Goal: Task Accomplishment & Management: Use online tool/utility

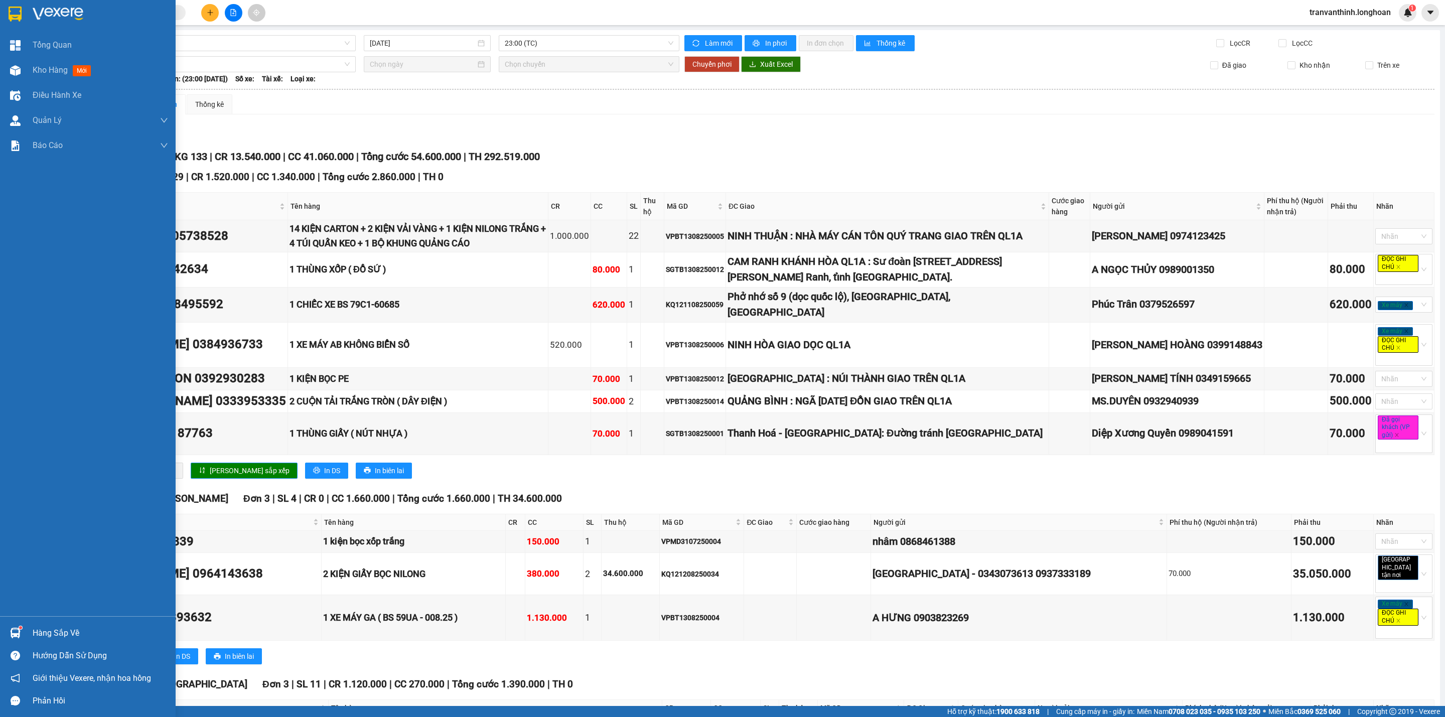
click at [15, 13] on img at bounding box center [15, 14] width 13 height 15
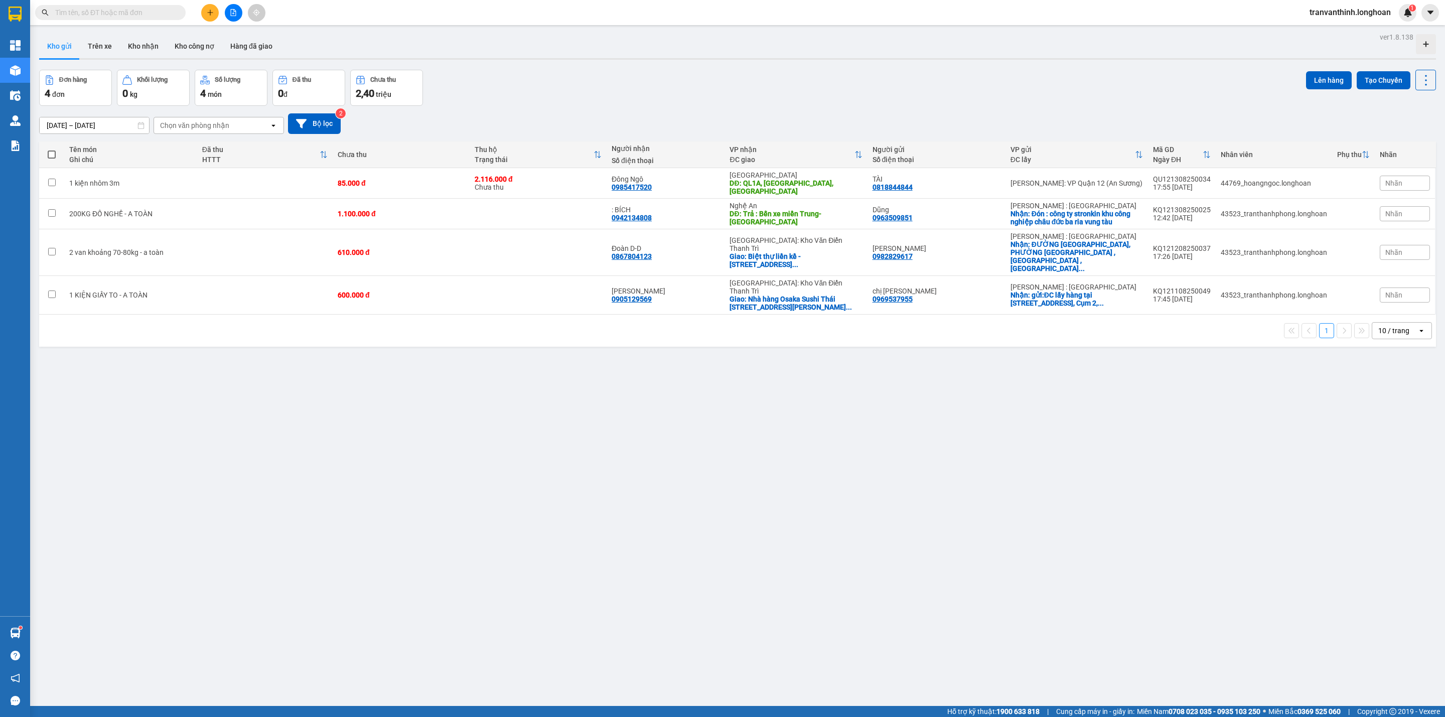
click at [137, 15] on input "text" at bounding box center [114, 12] width 118 height 11
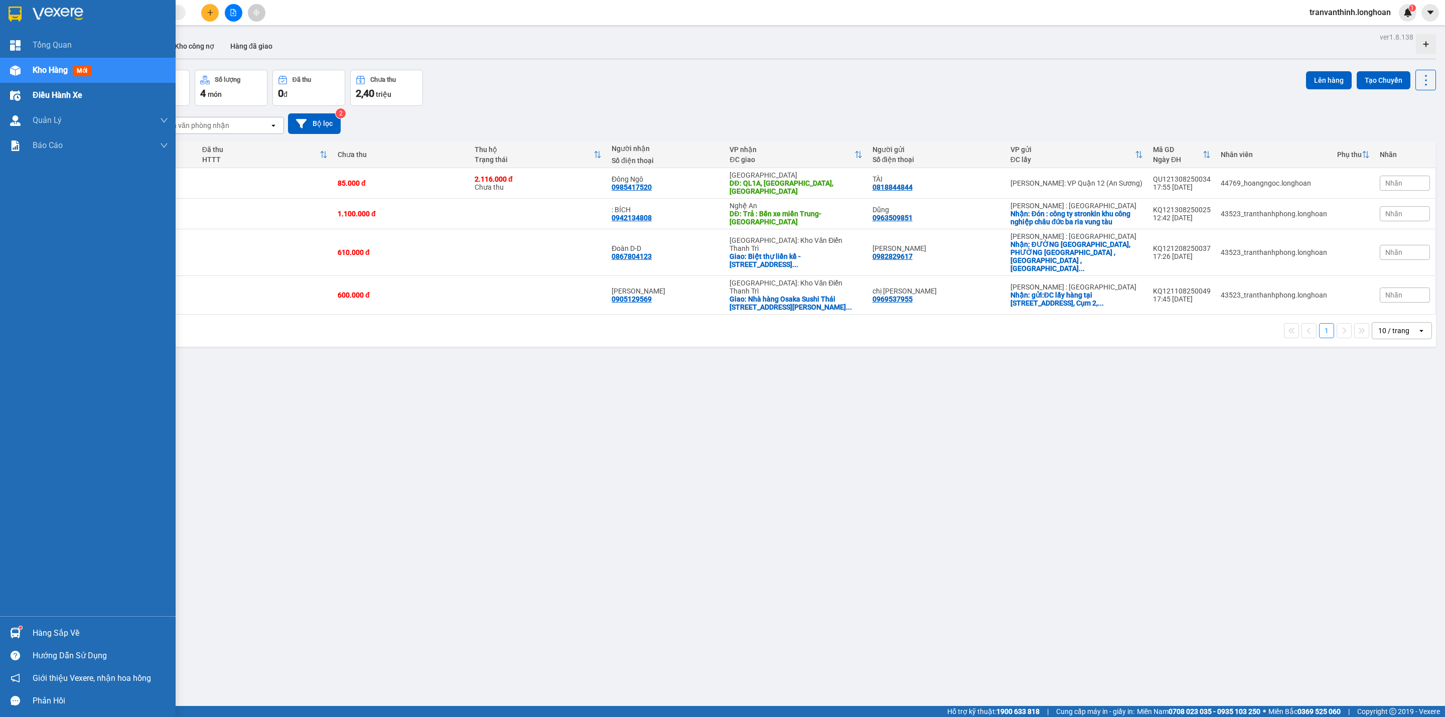
click at [76, 93] on span "Điều hành xe" at bounding box center [58, 95] width 50 height 13
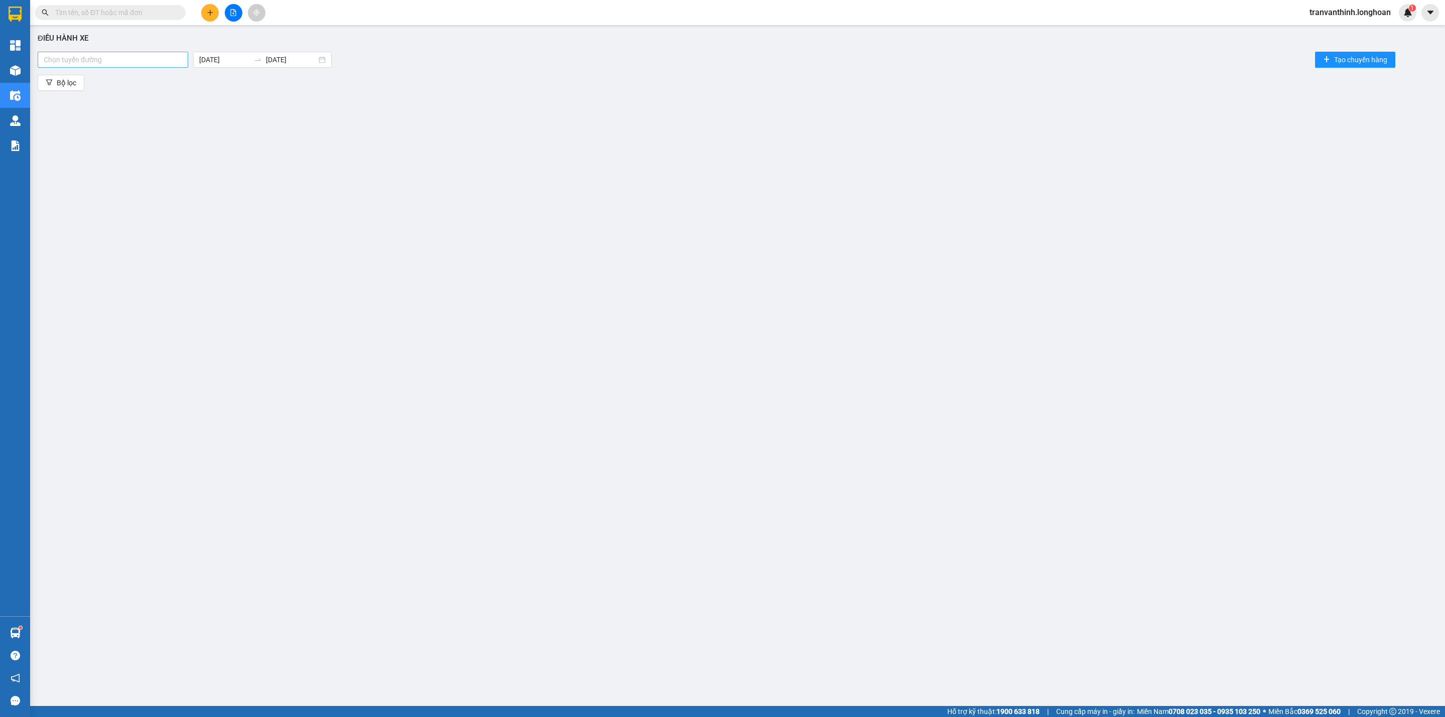
click at [101, 59] on div at bounding box center [112, 60] width 145 height 12
type input "ntb"
click at [104, 75] on div "Nam [GEOGRAPHIC_DATA]" at bounding box center [113, 79] width 138 height 11
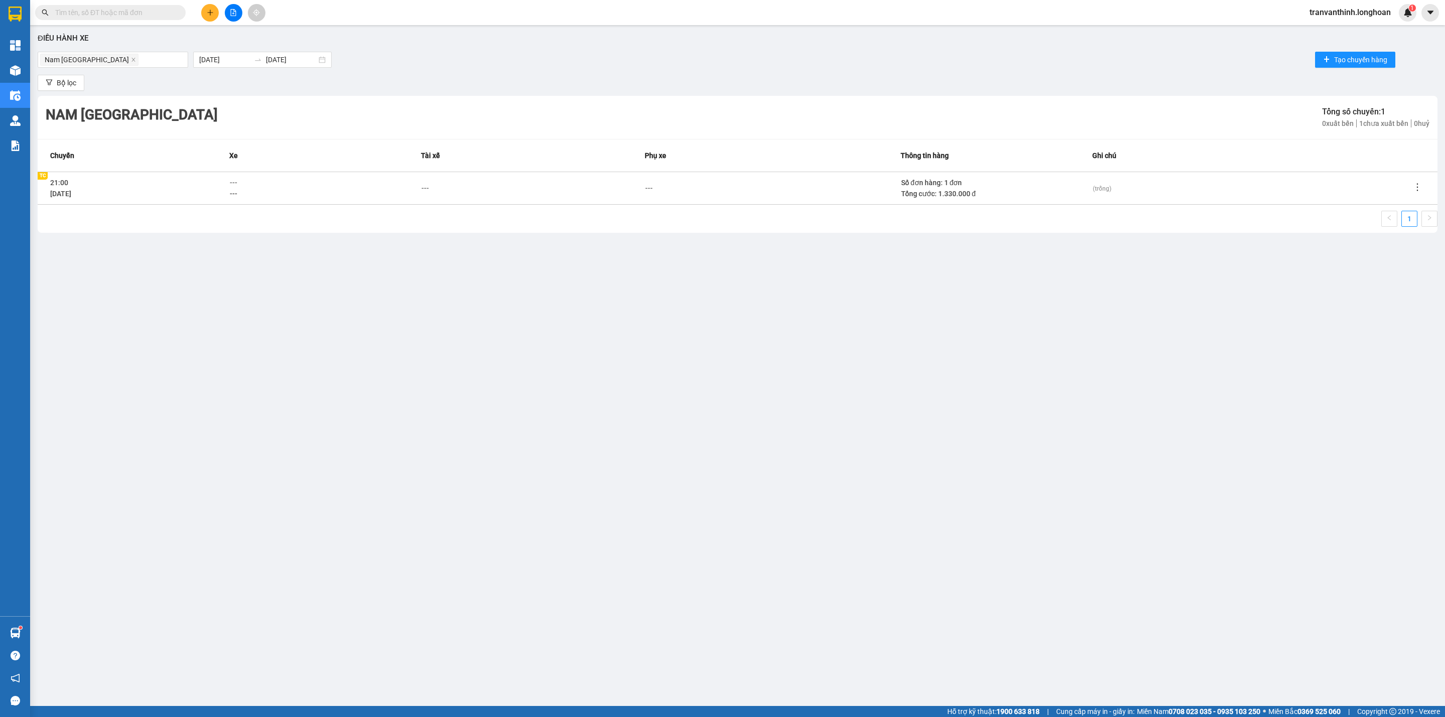
drag, startPoint x: 288, startPoint y: 116, endPoint x: 279, endPoint y: 134, distance: 20.6
click at [289, 115] on div "Nam [GEOGRAPHIC_DATA] Tổng số chuyến: 1 0 xuất bến 1 chưa xuất bến 0 huỷ" at bounding box center [737, 117] width 1399 height 43
click at [241, 59] on body "Kết quả tìm kiếm ( 0 ) Bộ lọc No Data tranvanthinh.longhoan 1 Tổng Quan Kho hàn…" at bounding box center [722, 358] width 1445 height 717
type input "[DATE]"
click at [261, 149] on div "13" at bounding box center [262, 152] width 12 height 12
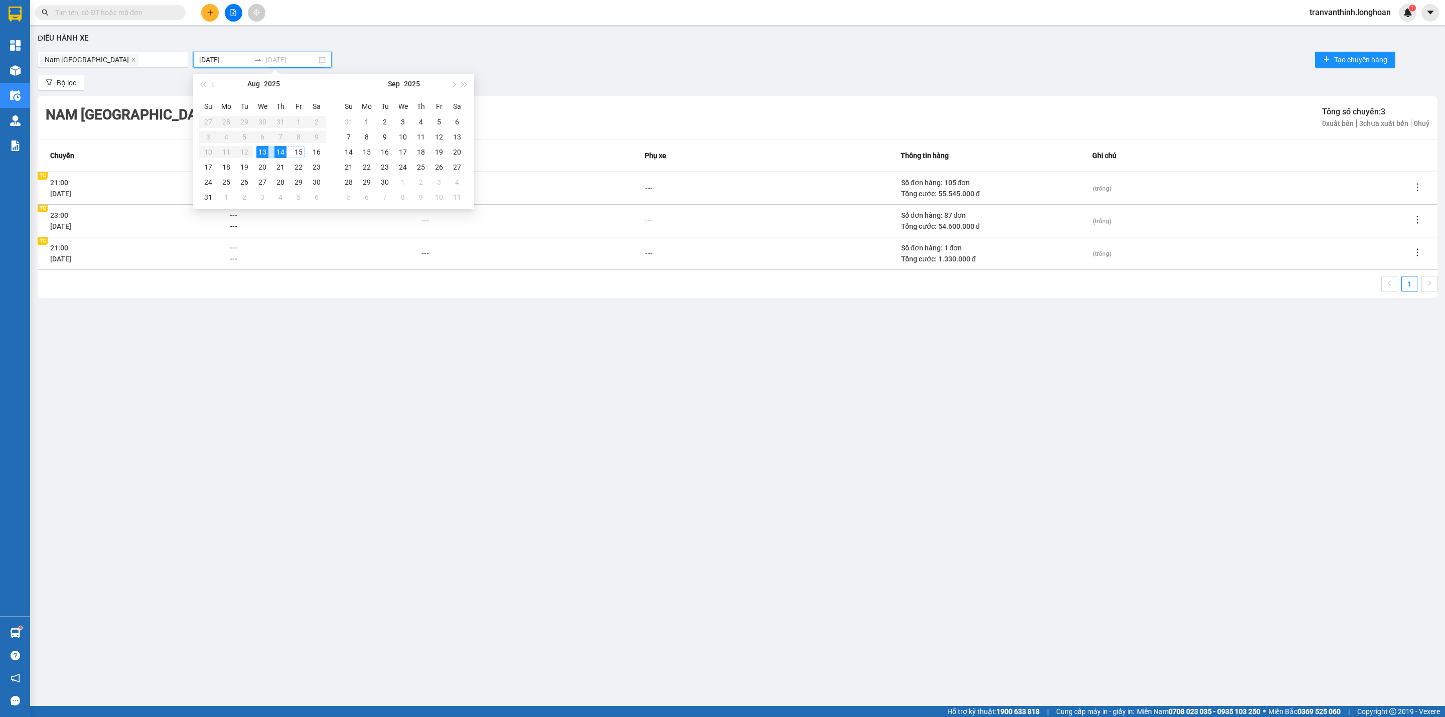
type input "[DATE]"
click at [261, 152] on div "13" at bounding box center [262, 152] width 12 height 12
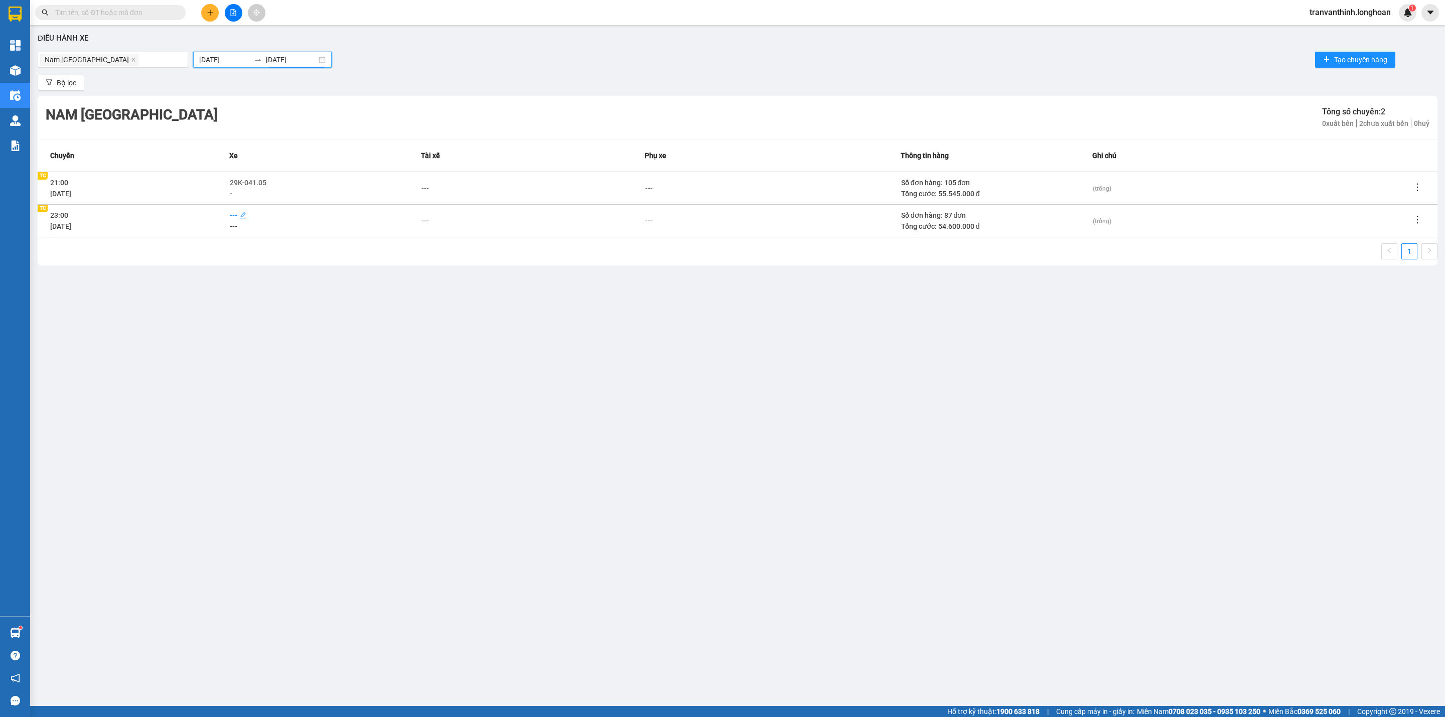
click at [232, 214] on span "---" at bounding box center [234, 215] width 8 height 8
type input "35"
click at [277, 249] on div "29E-368.35" at bounding box center [275, 249] width 78 height 11
click at [415, 247] on div "1" at bounding box center [737, 254] width 1399 height 22
click at [429, 193] on div "---" at bounding box center [425, 188] width 8 height 11
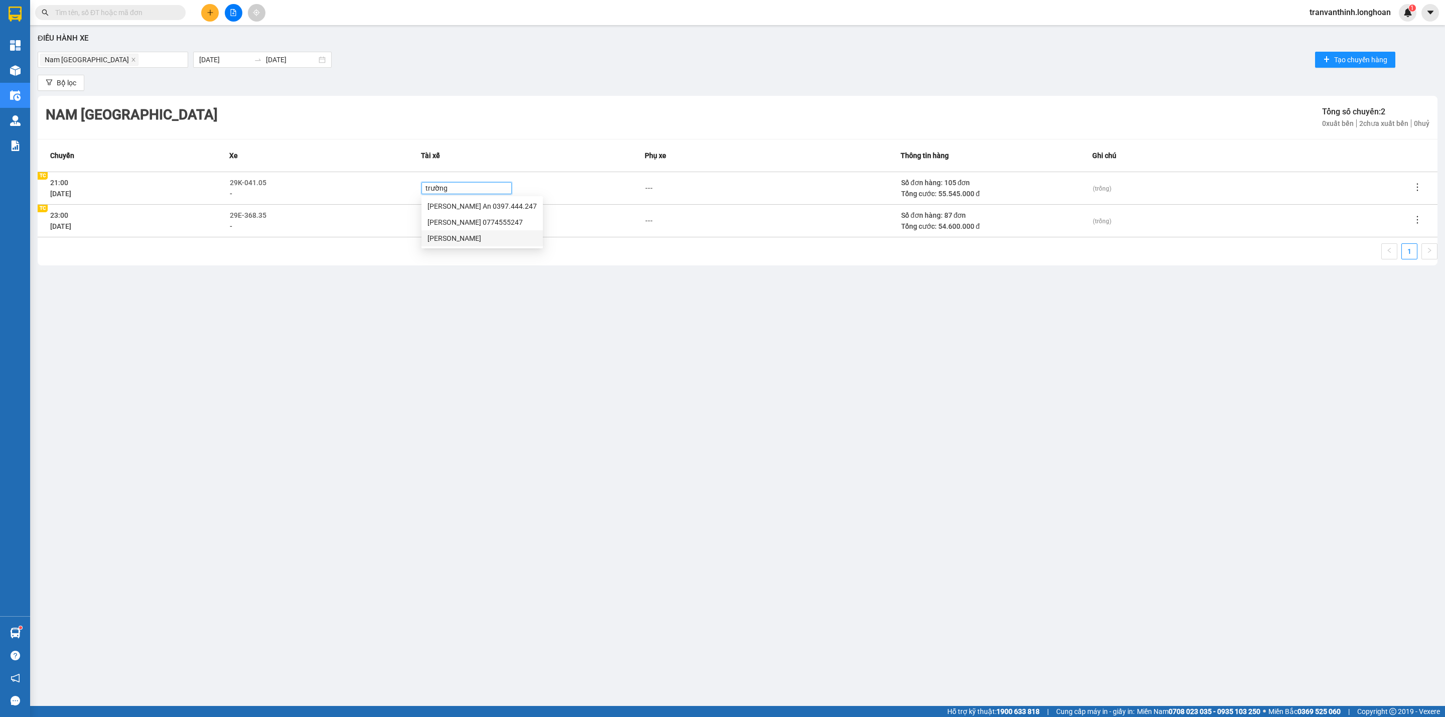
type input "trường"
click at [117, 9] on input "text" at bounding box center [114, 12] width 118 height 11
click at [107, 14] on input "text" at bounding box center [114, 12] width 118 height 11
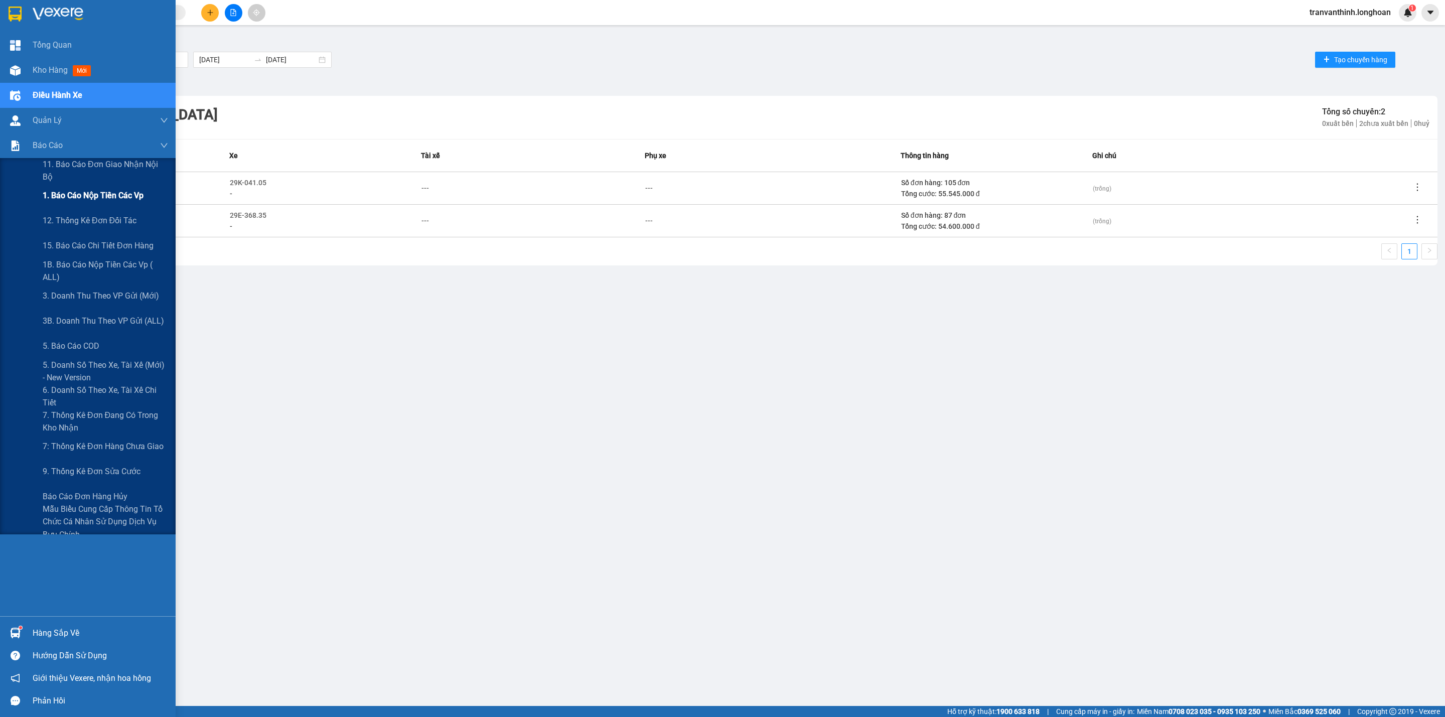
click at [78, 197] on span "1. Báo cáo nộp tiền các vp" at bounding box center [93, 195] width 101 height 13
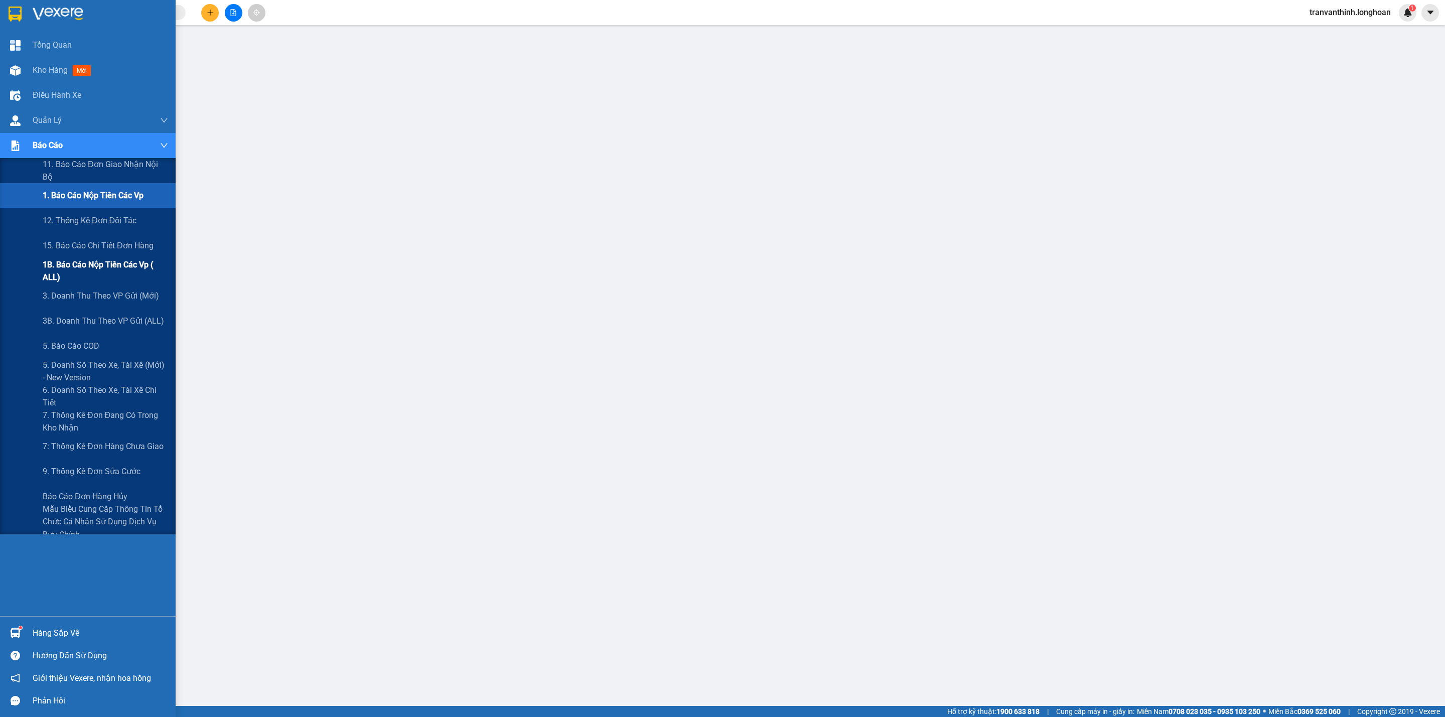
click at [113, 271] on span "1B. Báo cáo nộp tiền các vp ( ALL)" at bounding box center [105, 270] width 125 height 25
click at [104, 319] on span "3B. Doanh Thu theo VP Gửi (ALL)" at bounding box center [104, 320] width 122 height 13
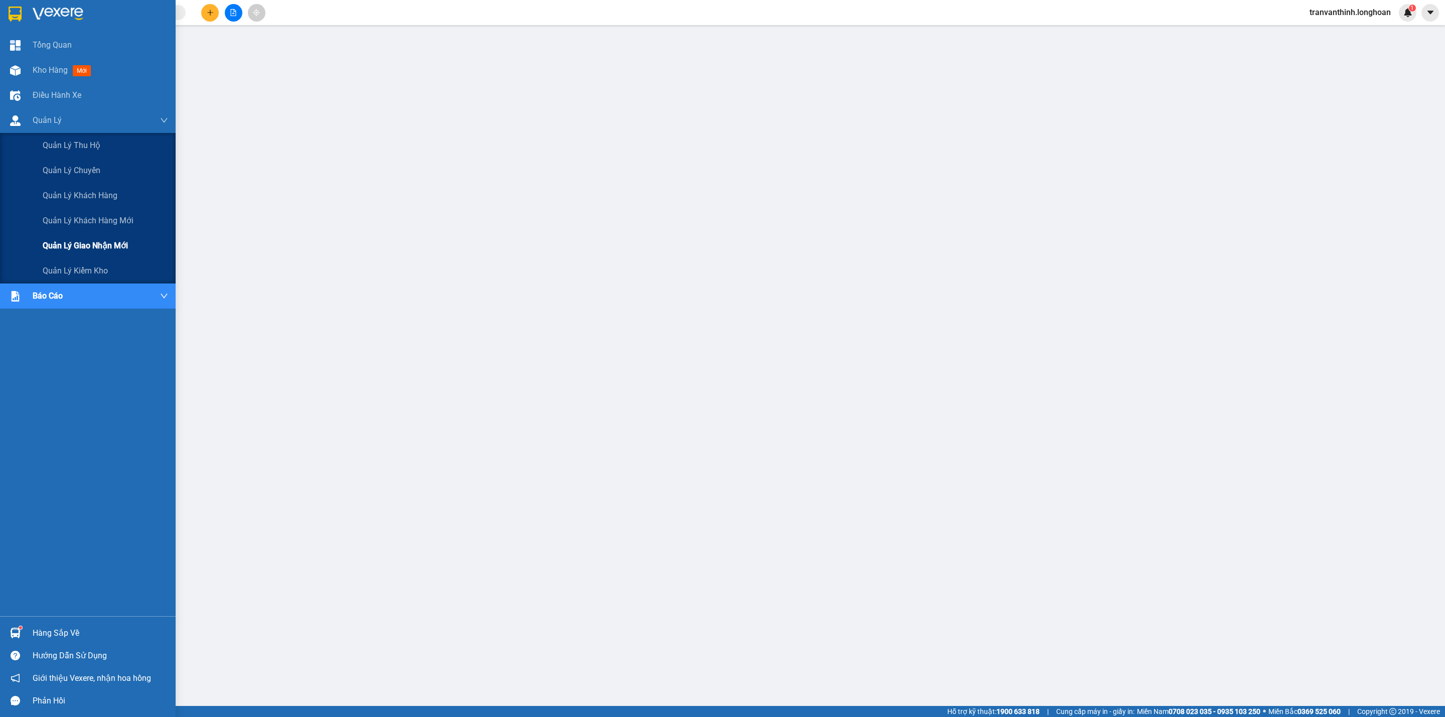
click at [87, 238] on div "Quản lý giao nhận mới" at bounding box center [105, 245] width 125 height 25
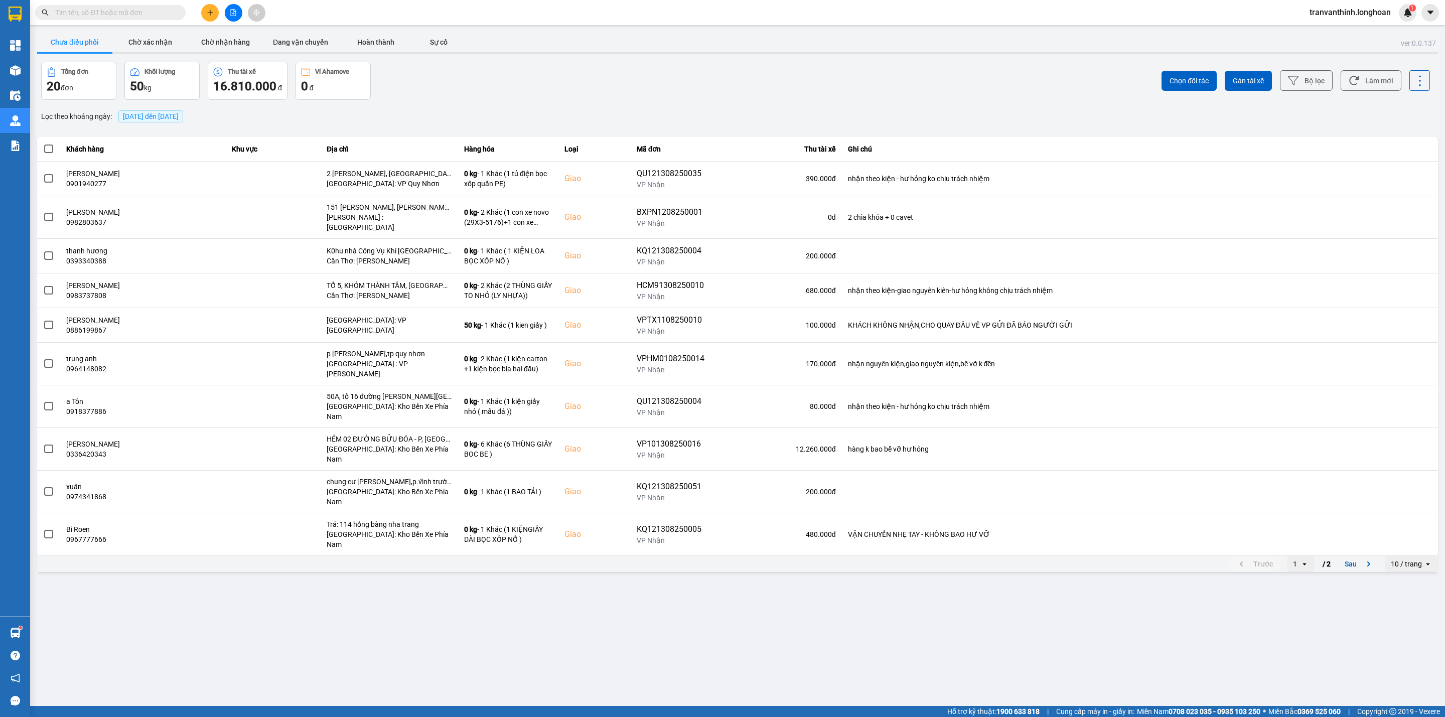
click at [146, 116] on span "[DATE] đến [DATE]" at bounding box center [151, 116] width 56 height 8
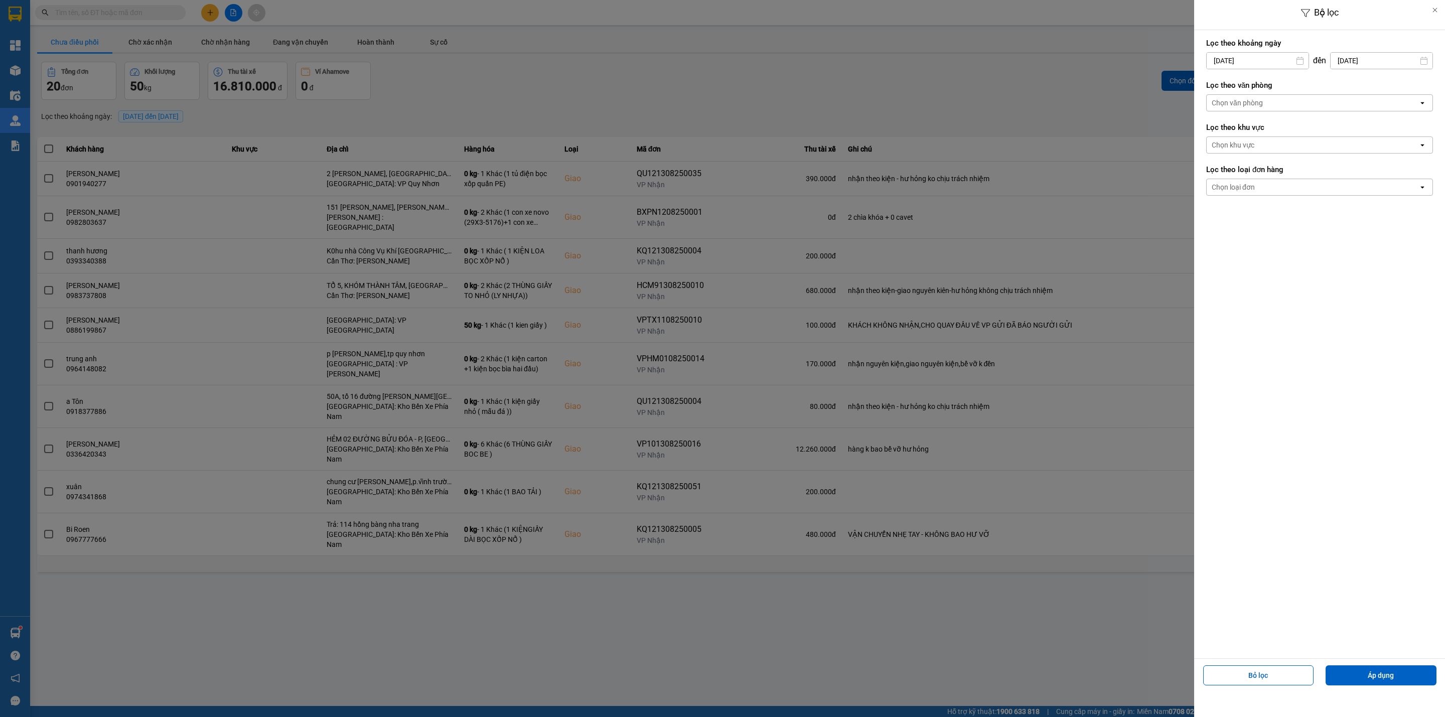
click at [1248, 56] on input "[DATE]" at bounding box center [1257, 61] width 102 height 16
click at [1287, 134] on div "1" at bounding box center [1292, 134] width 14 height 12
type input "[DATE]"
click at [1312, 106] on div "Chọn văn phòng" at bounding box center [1312, 103] width 212 height 16
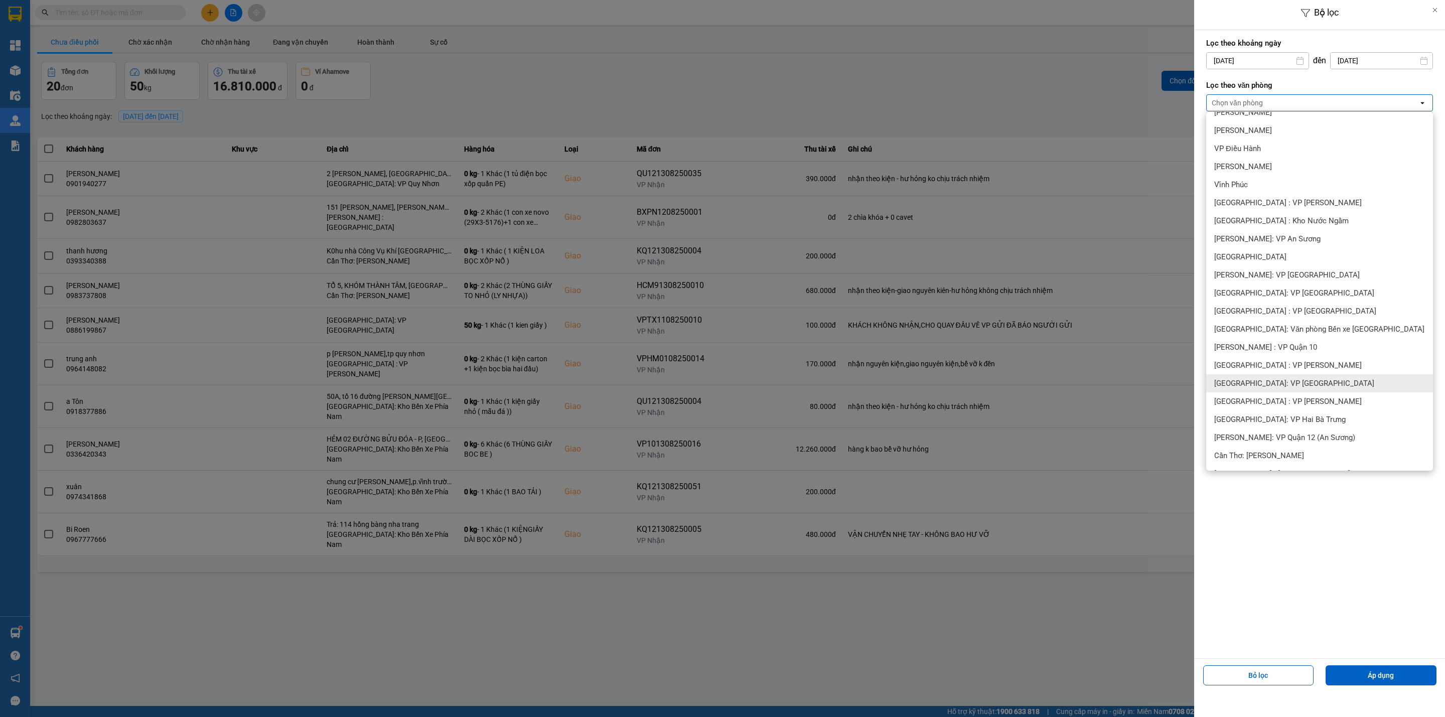
scroll to position [75, 0]
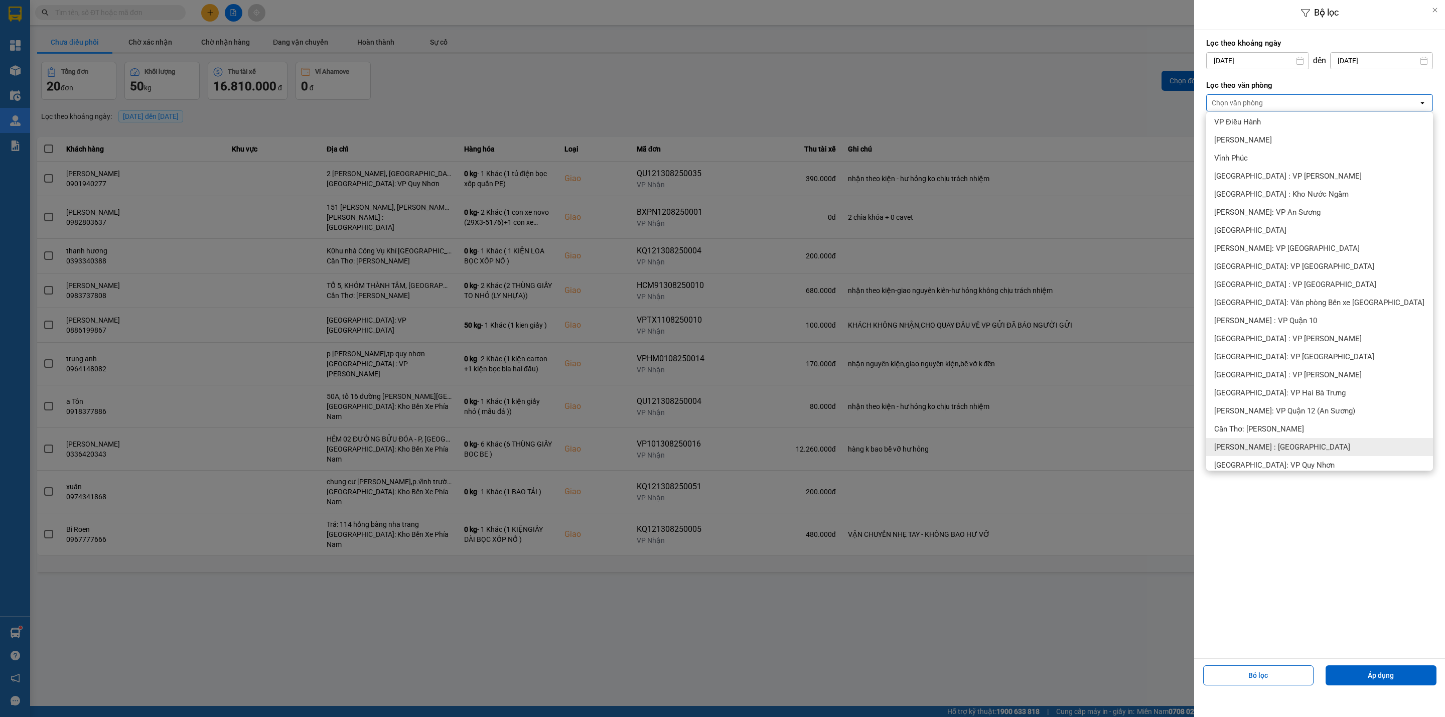
click at [1301, 447] on span "[PERSON_NAME] : [GEOGRAPHIC_DATA]" at bounding box center [1282, 447] width 136 height 10
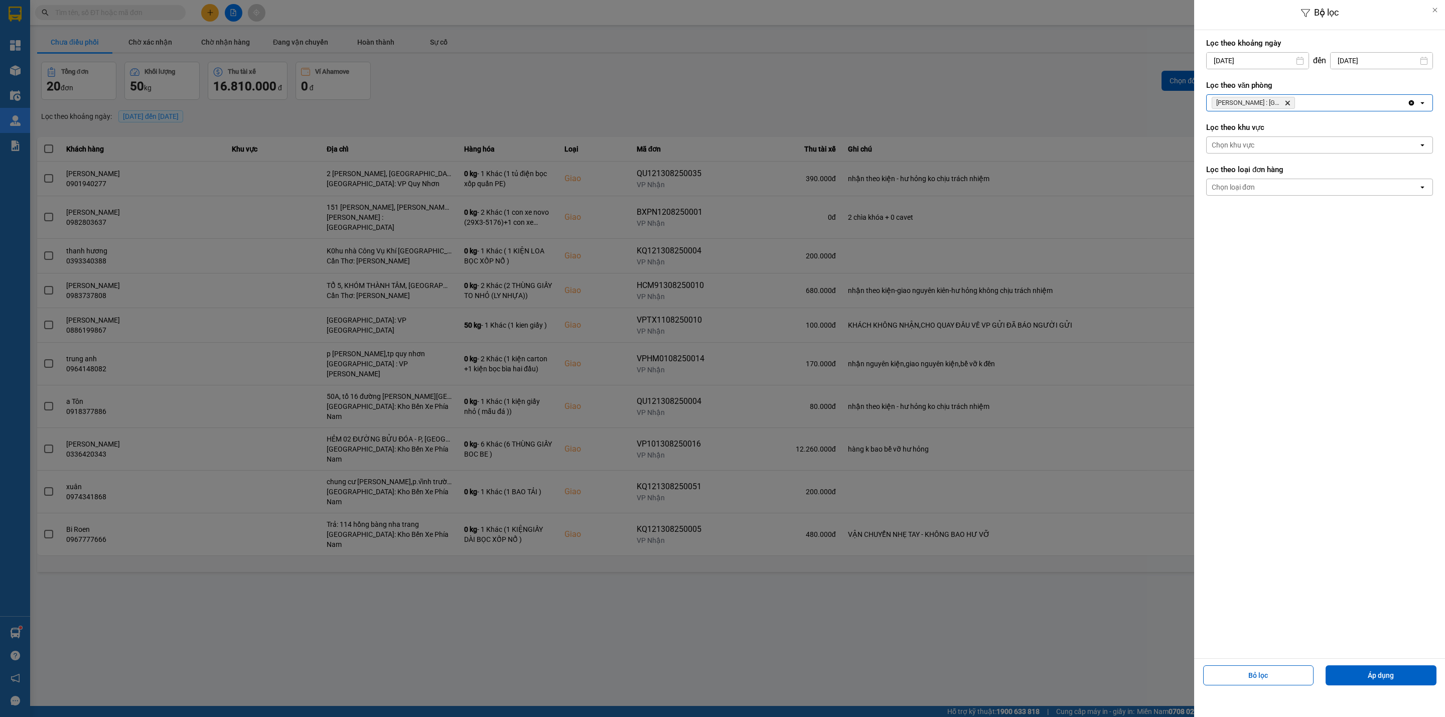
click at [1273, 193] on div "Chọn loại đơn" at bounding box center [1312, 187] width 212 height 16
click at [1239, 230] on div "Giao" at bounding box center [1319, 228] width 227 height 18
click at [1374, 674] on button "Áp dụng" at bounding box center [1380, 675] width 111 height 20
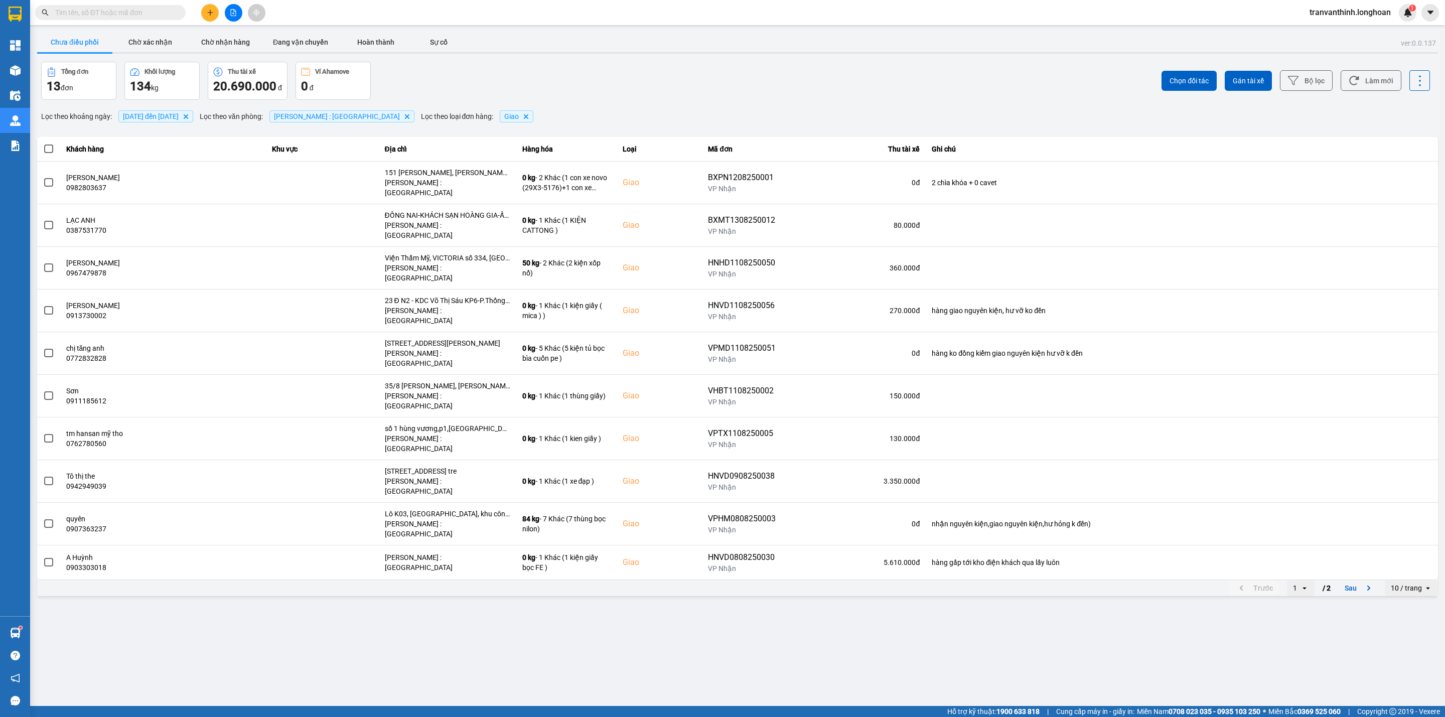
click at [1400, 583] on div "10 / trang" at bounding box center [1405, 588] width 31 height 10
click at [1410, 614] on div "100 / trang" at bounding box center [1411, 612] width 37 height 10
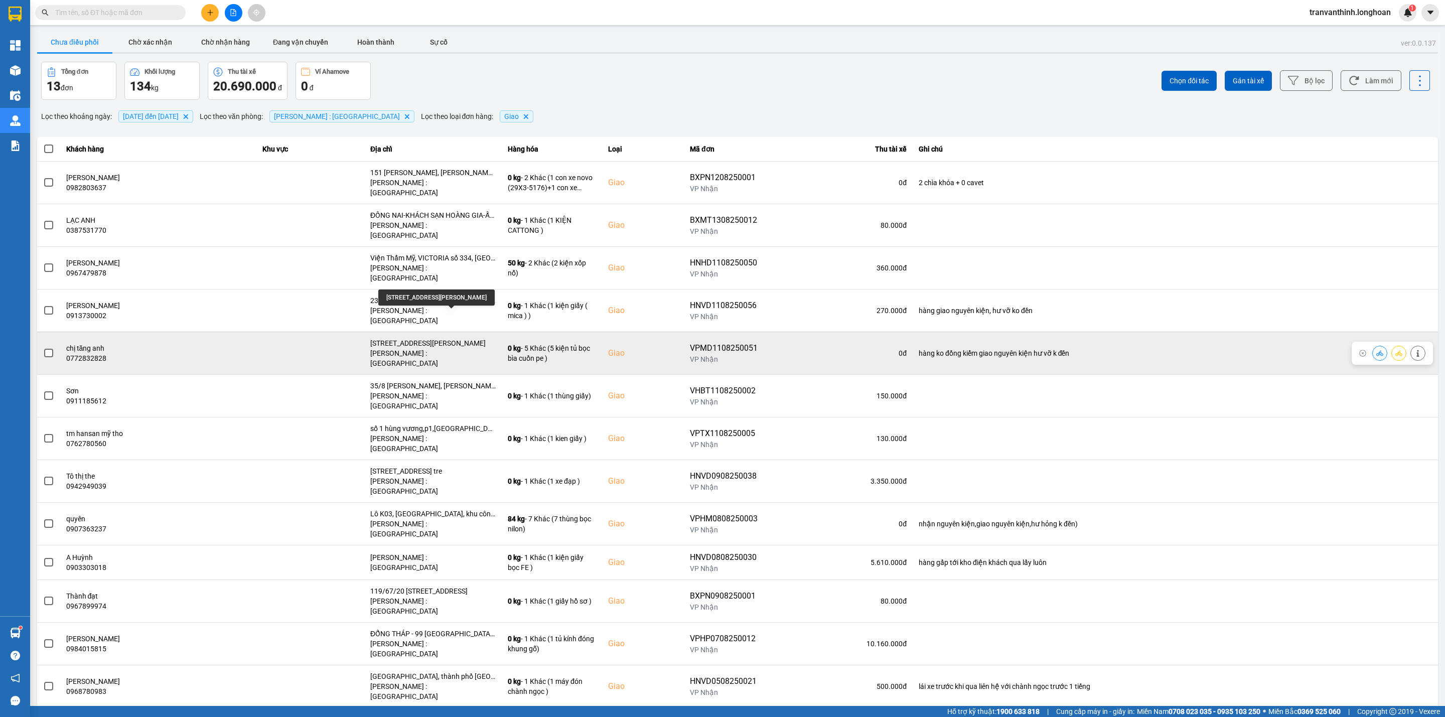
click at [472, 338] on div "[STREET_ADDRESS][PERSON_NAME]" at bounding box center [432, 343] width 125 height 10
click at [51, 349] on span at bounding box center [48, 353] width 9 height 9
click at [43, 348] on input "checkbox" at bounding box center [43, 348] width 0 height 0
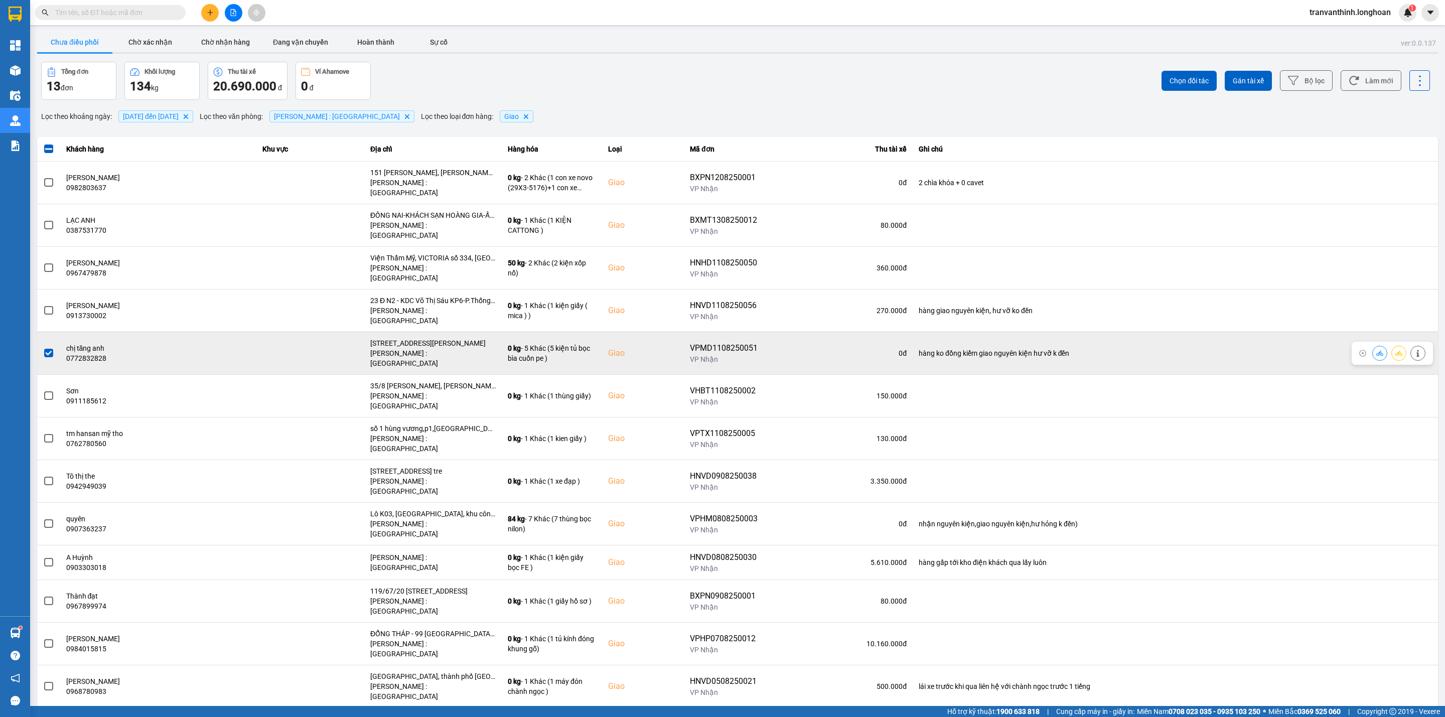
click at [1398, 350] on icon at bounding box center [1398, 353] width 7 height 6
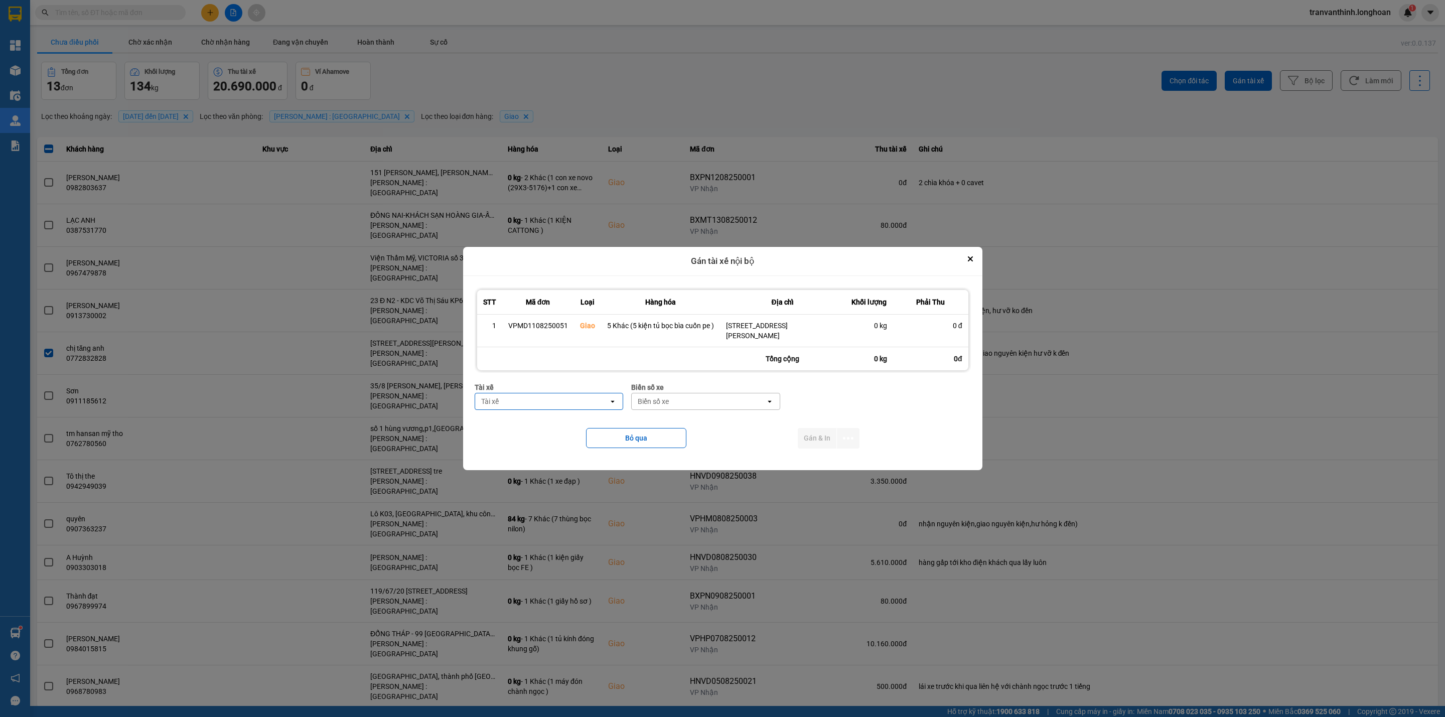
click at [527, 405] on div "Tài xế" at bounding box center [542, 401] width 134 height 16
type input "lân"
click at [564, 474] on span "0979998361 - [PERSON_NAME] SG 0979998361" at bounding box center [551, 484] width 136 height 20
click at [693, 402] on div "Biển số xe" at bounding box center [735, 401] width 134 height 16
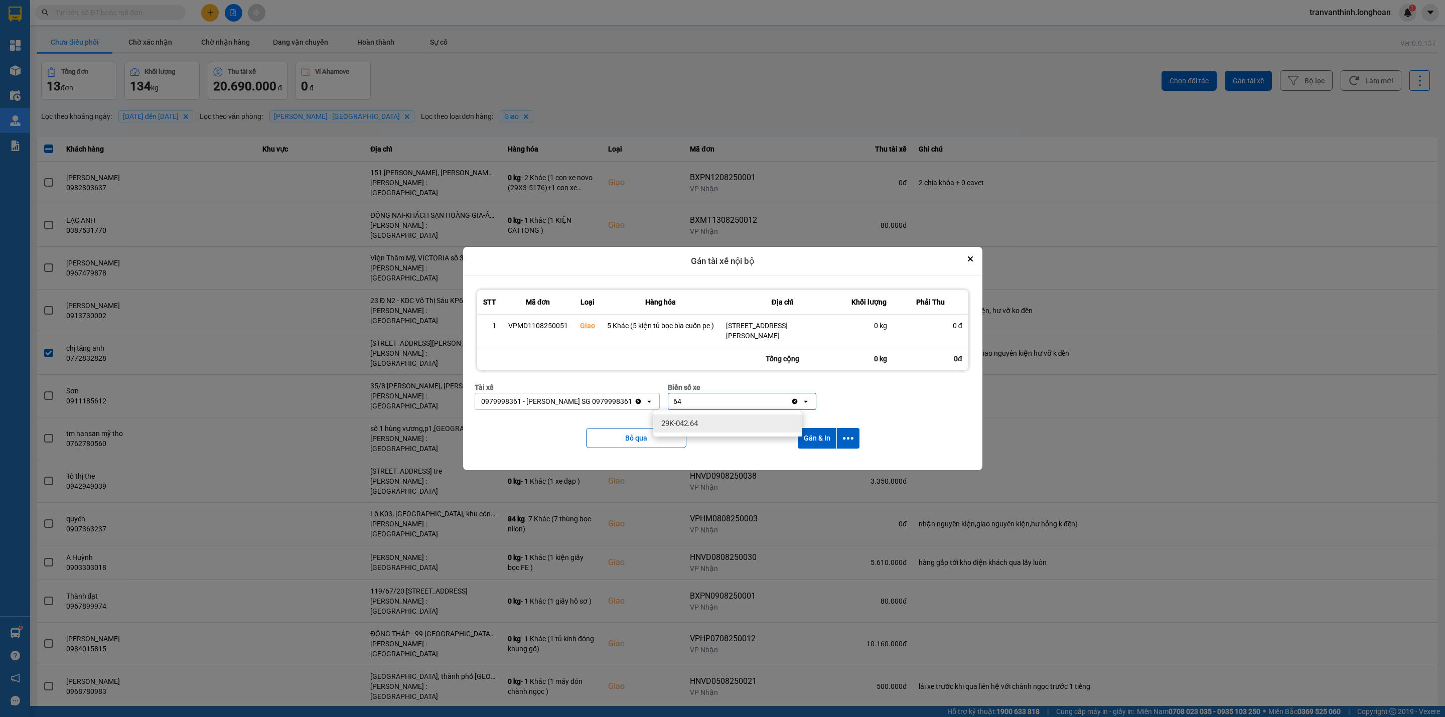
type input "64"
click at [681, 422] on span "29K-042.64" at bounding box center [679, 423] width 37 height 10
click at [852, 438] on icon "dialog" at bounding box center [848, 438] width 11 height 3
click at [811, 438] on button "Gán & In" at bounding box center [816, 438] width 39 height 21
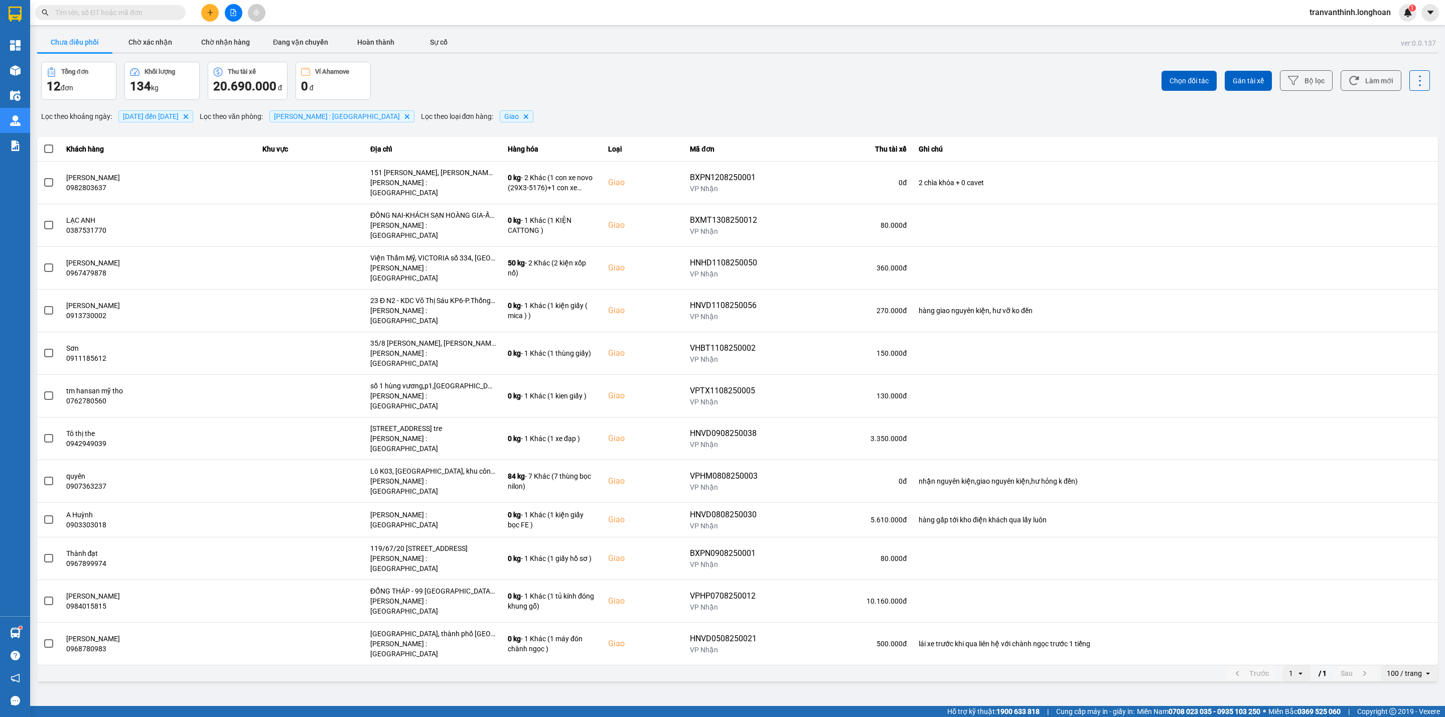
click at [656, 57] on div "ver: 0.0.137 Chưa điều phối Chờ xác nhận Chờ nhận hàng Đang vận chuyển Hoàn thà…" at bounding box center [737, 356] width 1404 height 653
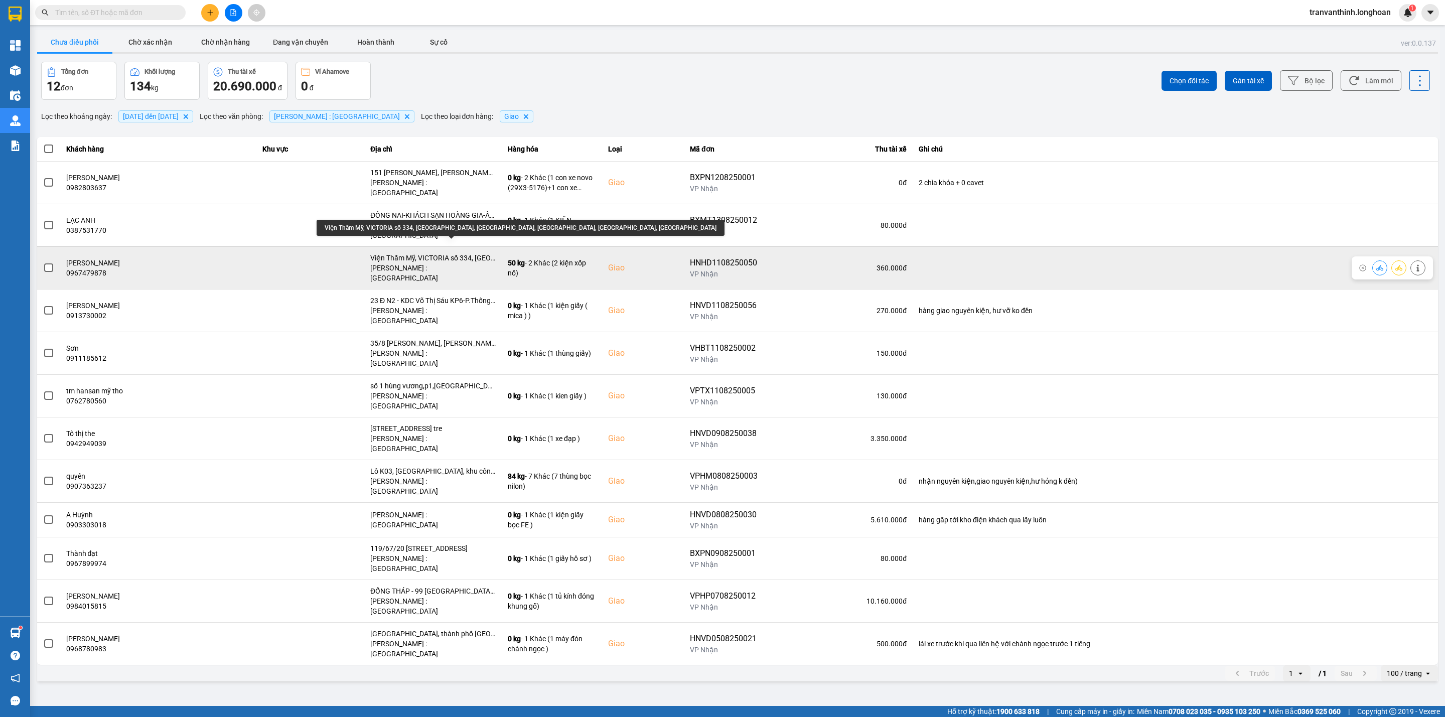
click at [450, 253] on div "Viện Thẩm Mỹ, VICTORIA số 334, [GEOGRAPHIC_DATA], [GEOGRAPHIC_DATA], [GEOGRAPHI…" at bounding box center [432, 258] width 125 height 10
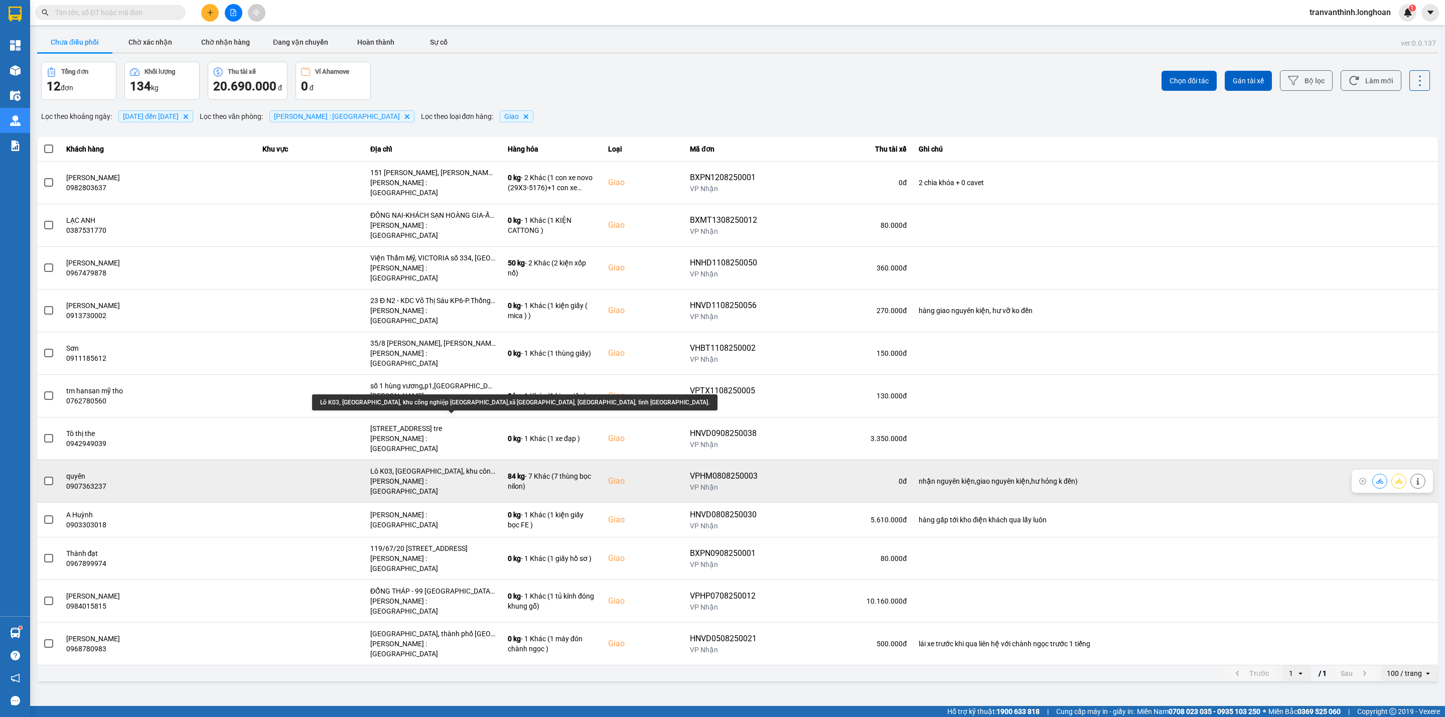
click at [452, 466] on div "Lô K03, [GEOGRAPHIC_DATA], khu công nghiệp [GEOGRAPHIC_DATA],xã [GEOGRAPHIC_DAT…" at bounding box center [432, 471] width 125 height 10
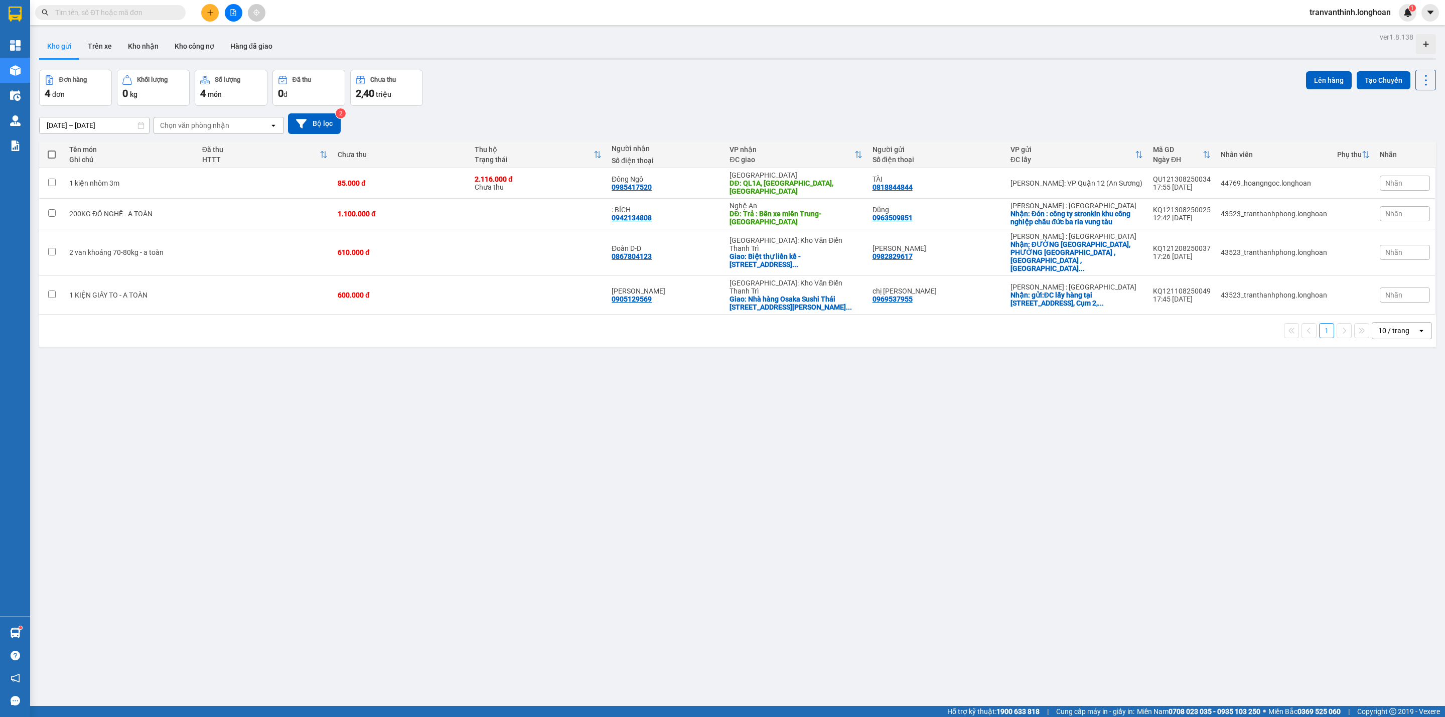
click at [107, 14] on input "text" at bounding box center [114, 12] width 118 height 11
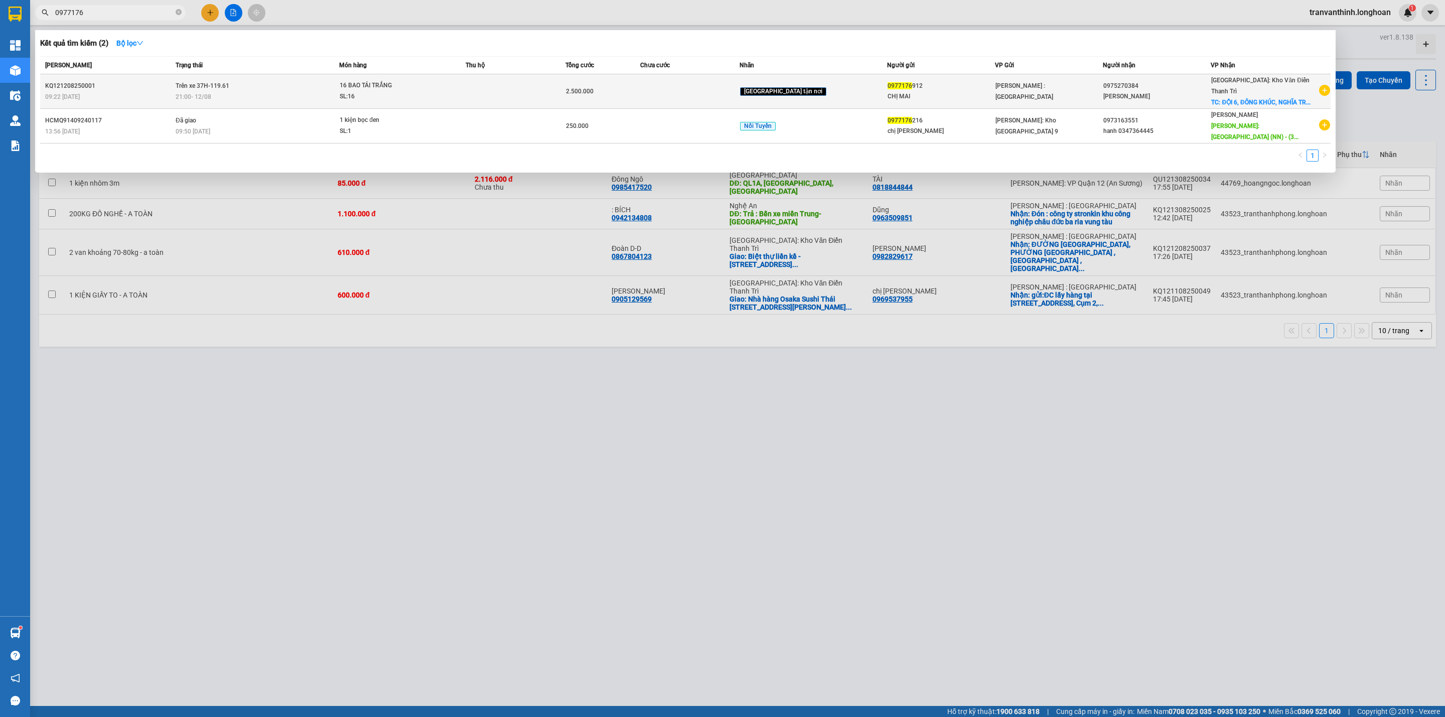
type input "0977176"
click at [917, 91] on div "CHỊ MAI" at bounding box center [940, 96] width 107 height 11
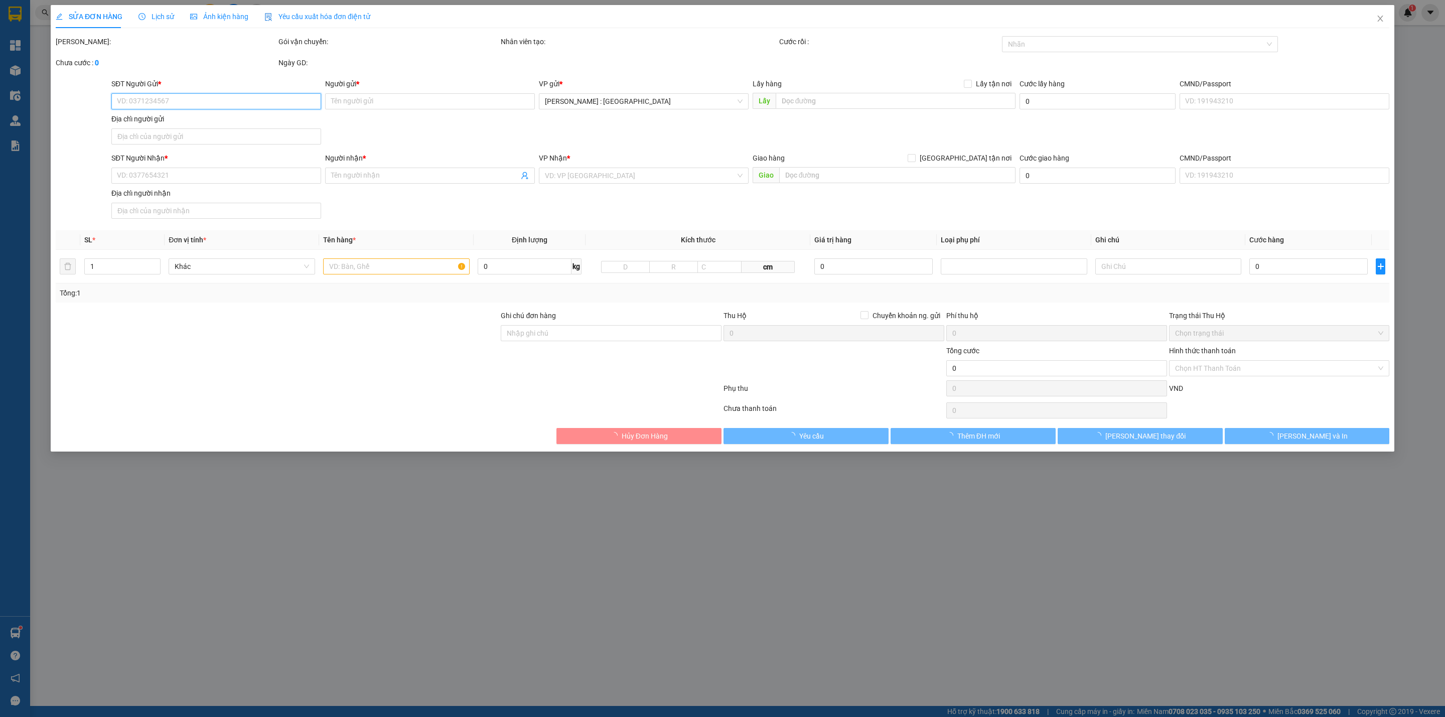
type input "0977176912"
type input "CHỊ MAI"
type input "0975270384"
type input "ANH HƯNG"
checkbox input "true"
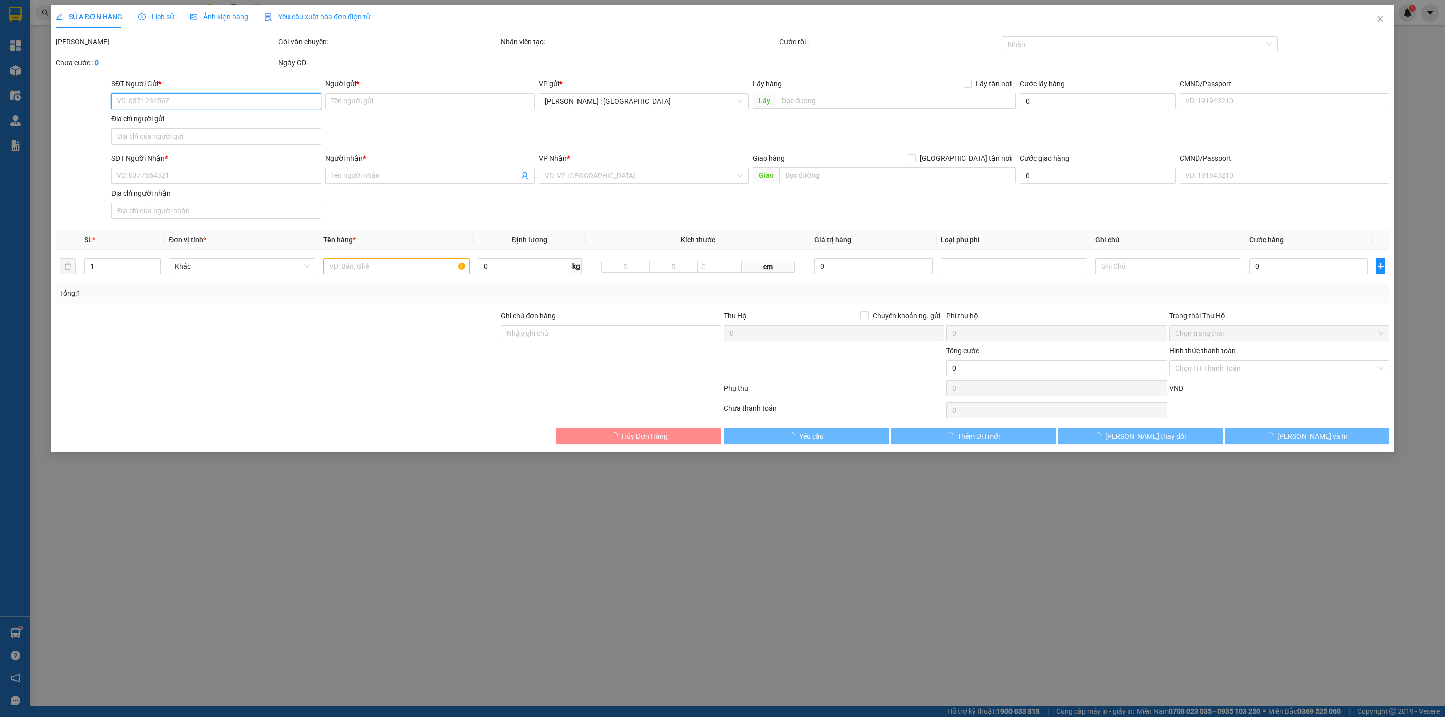
type input "ĐỘI 6, ĐÔNG KHÚC, NGHĨA TRỤ, VĂN GIANG, HƯNG YÊN"
type input "2.500.000"
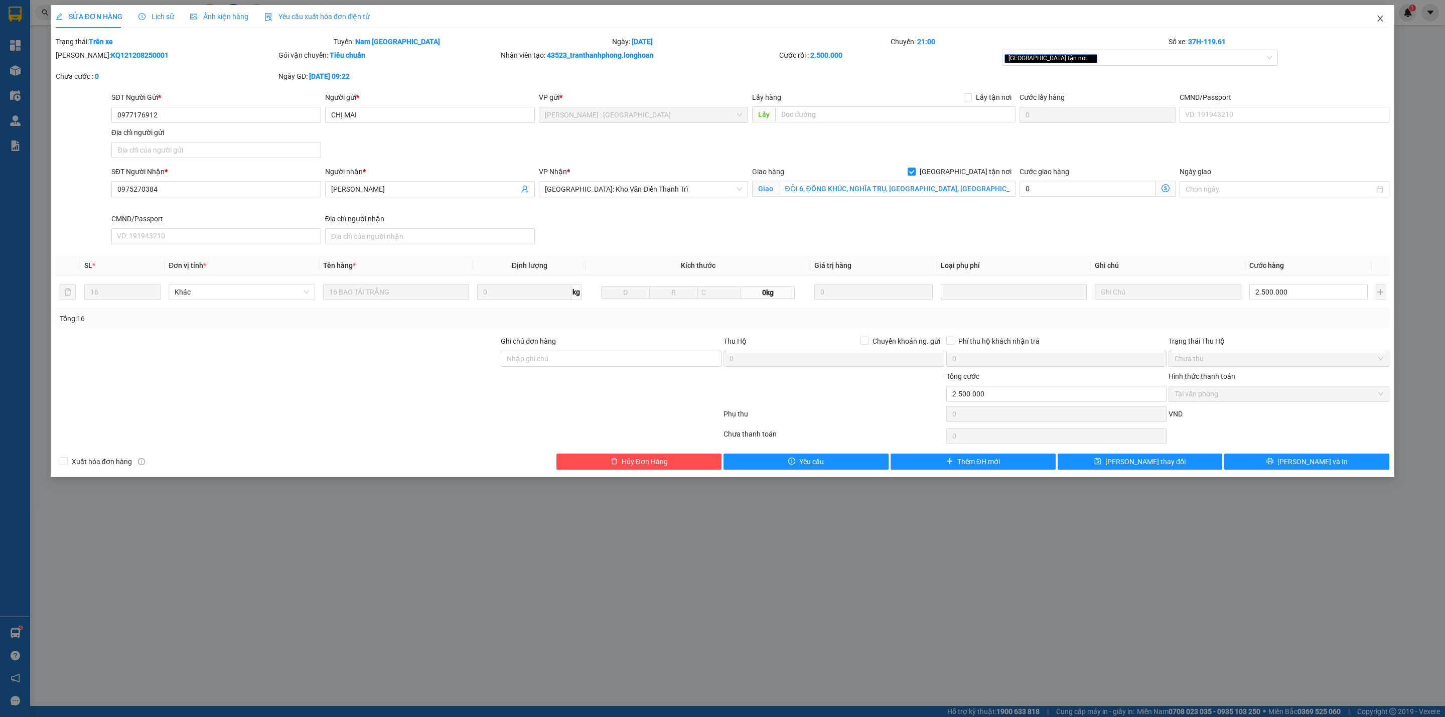
click at [1380, 19] on icon "close" at bounding box center [1380, 19] width 8 height 8
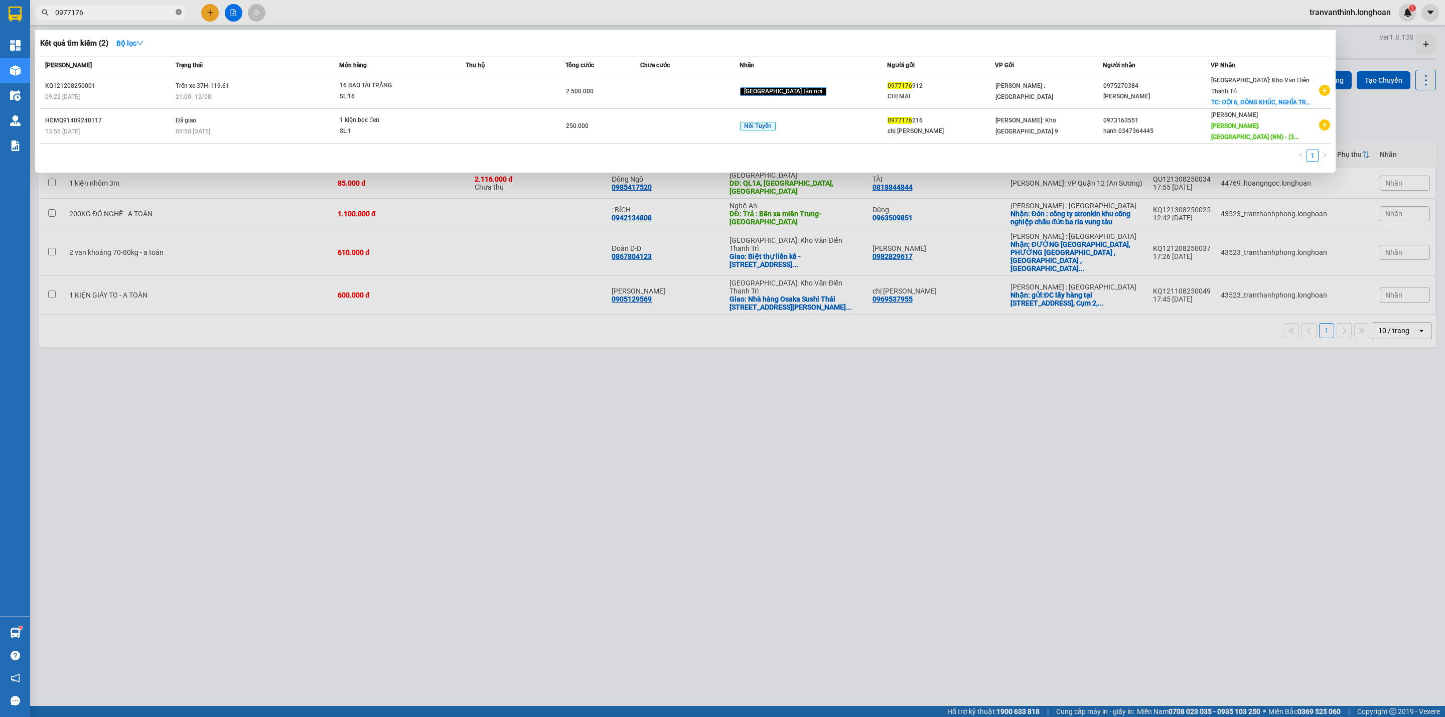
click at [178, 11] on icon "close-circle" at bounding box center [179, 12] width 6 height 6
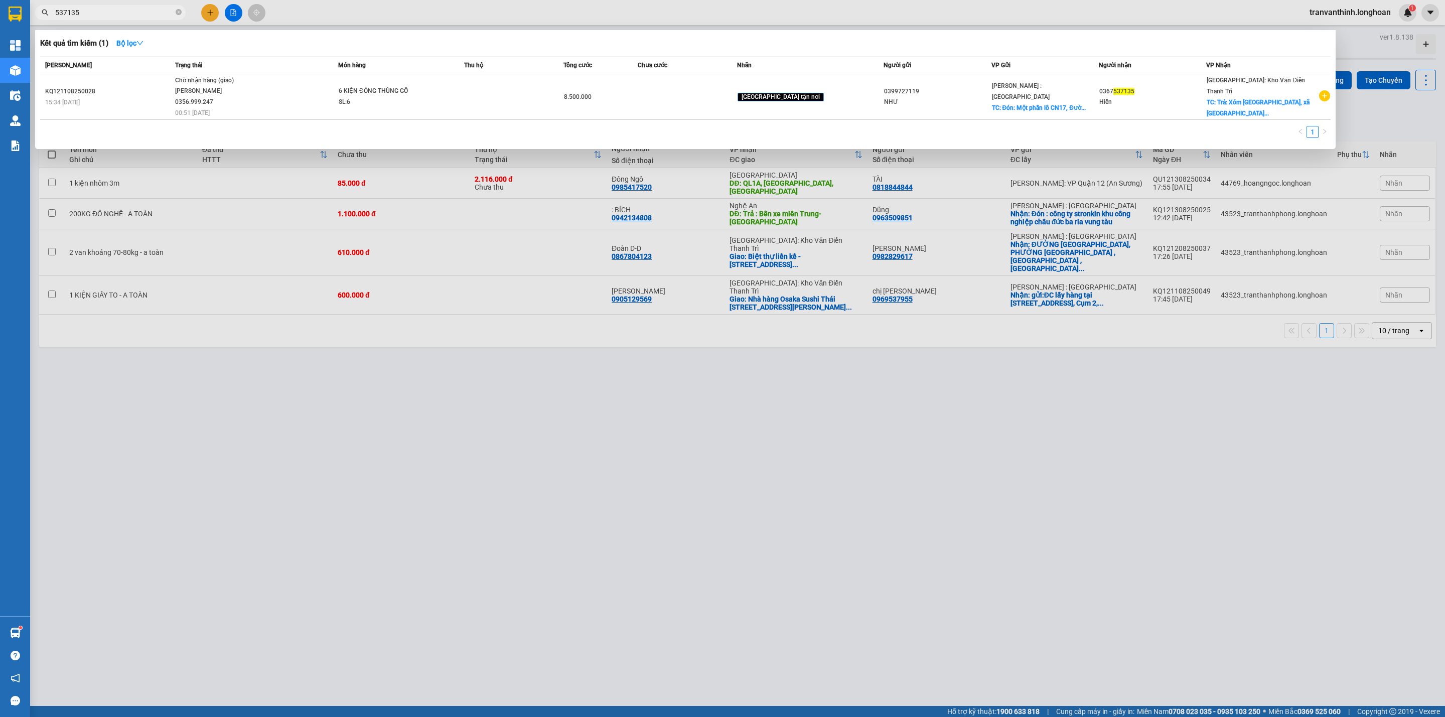
type input "537135"
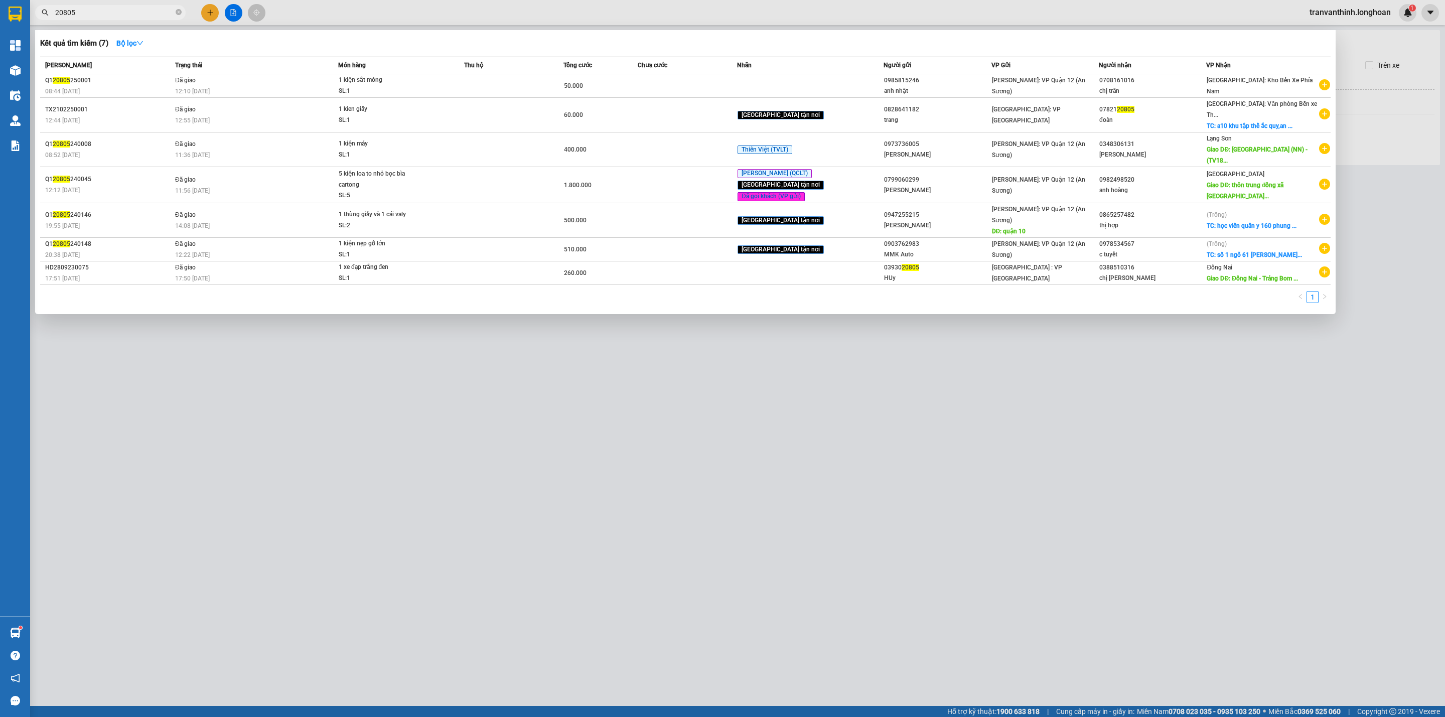
type input "20805"
click at [179, 11] on icon "close-circle" at bounding box center [179, 12] width 6 height 6
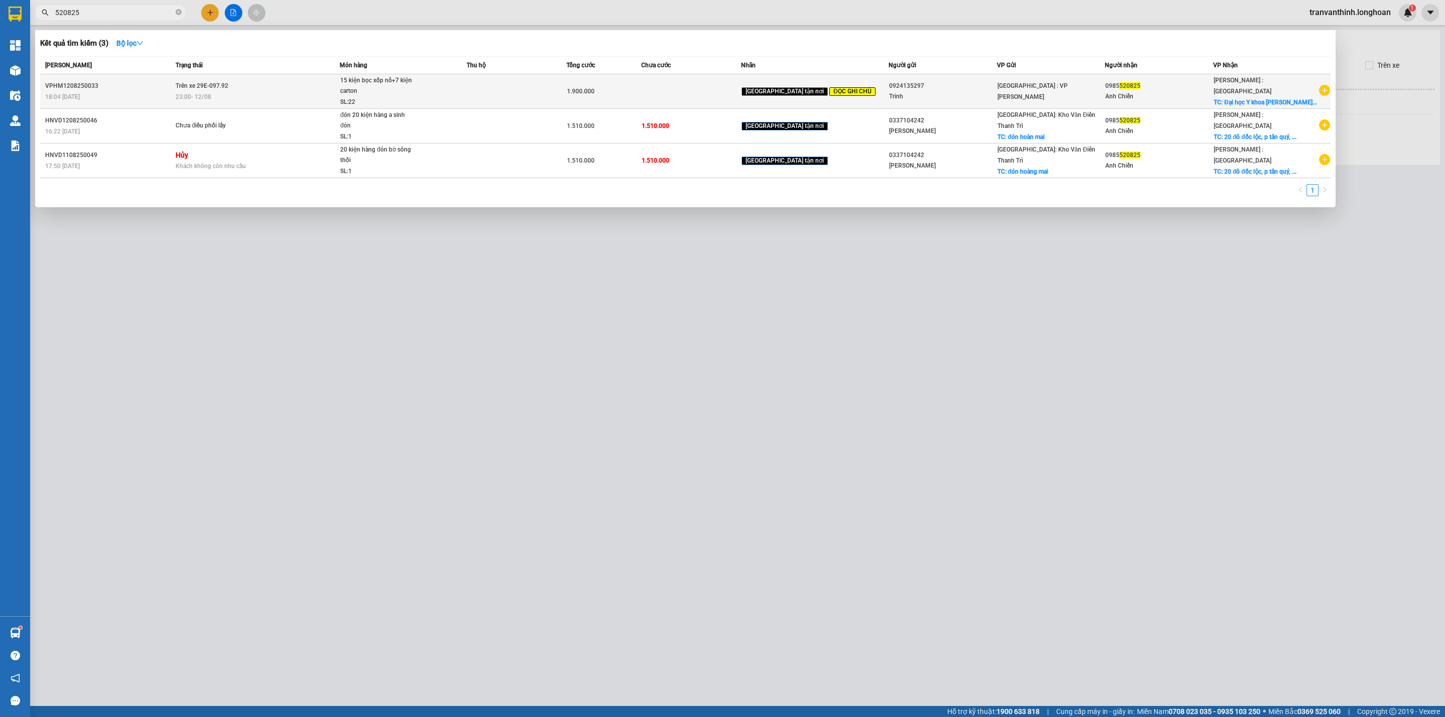
type input "520825"
click at [1239, 89] on span "[PERSON_NAME] : [GEOGRAPHIC_DATA]" at bounding box center [1242, 86] width 58 height 18
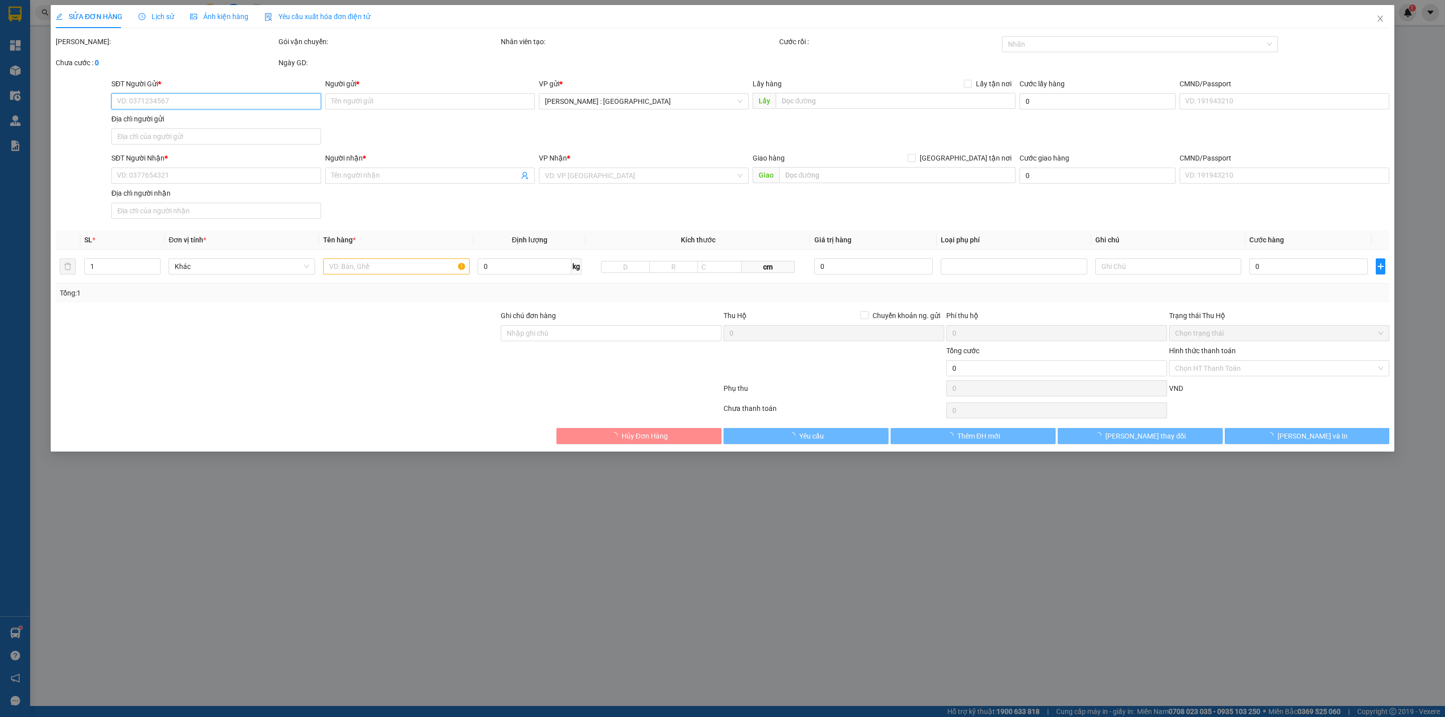
type input "0924135297"
type input "Trinh"
type input "0985520825"
type input "Anh Chiến"
checkbox input "true"
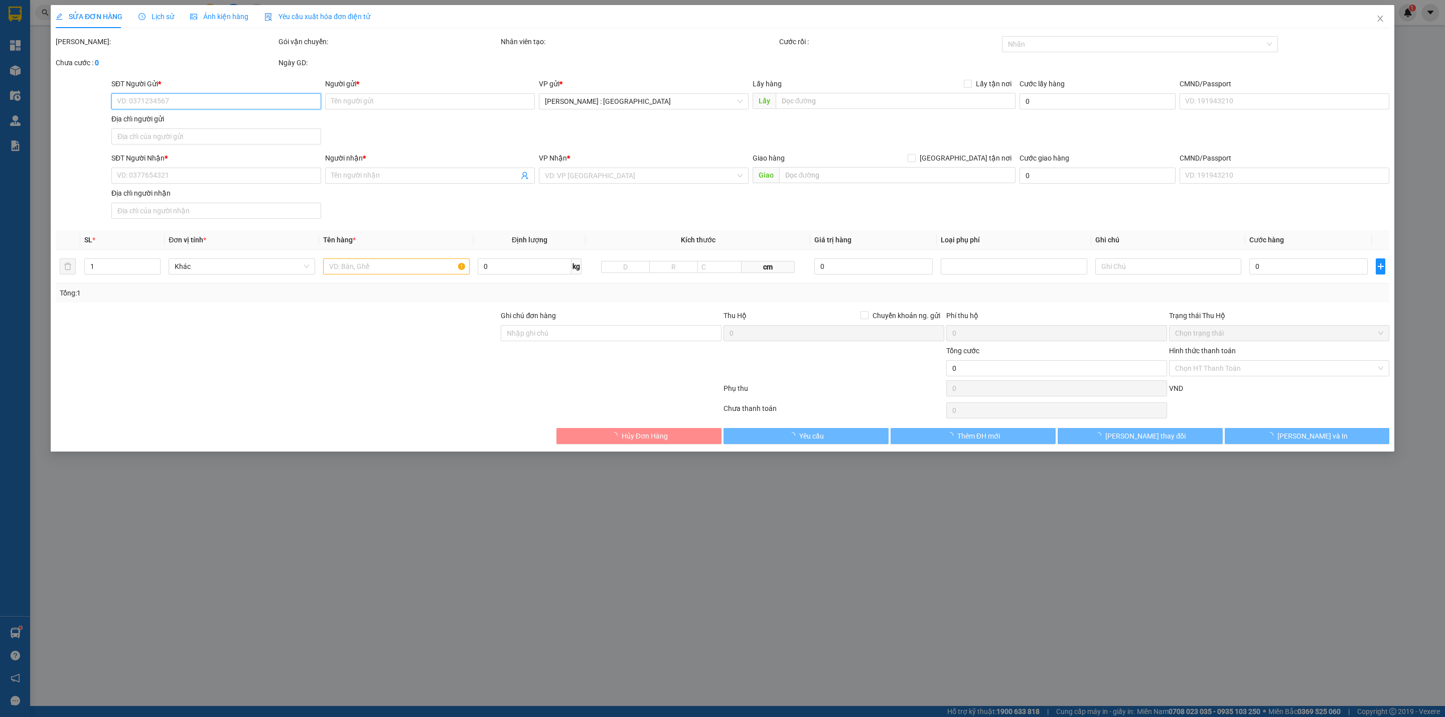
type input "Đại học Y khoa Phạm Ngọc Thạch cơ Sở 2, xã Tân Kiên, Bình Chánh, TP HCM"
type input "nhận nguyên kiện,giao nguyên kiện,hư hỏng k đền,khách đổi địa chỉ nhận hàng"
type input "1.900.000"
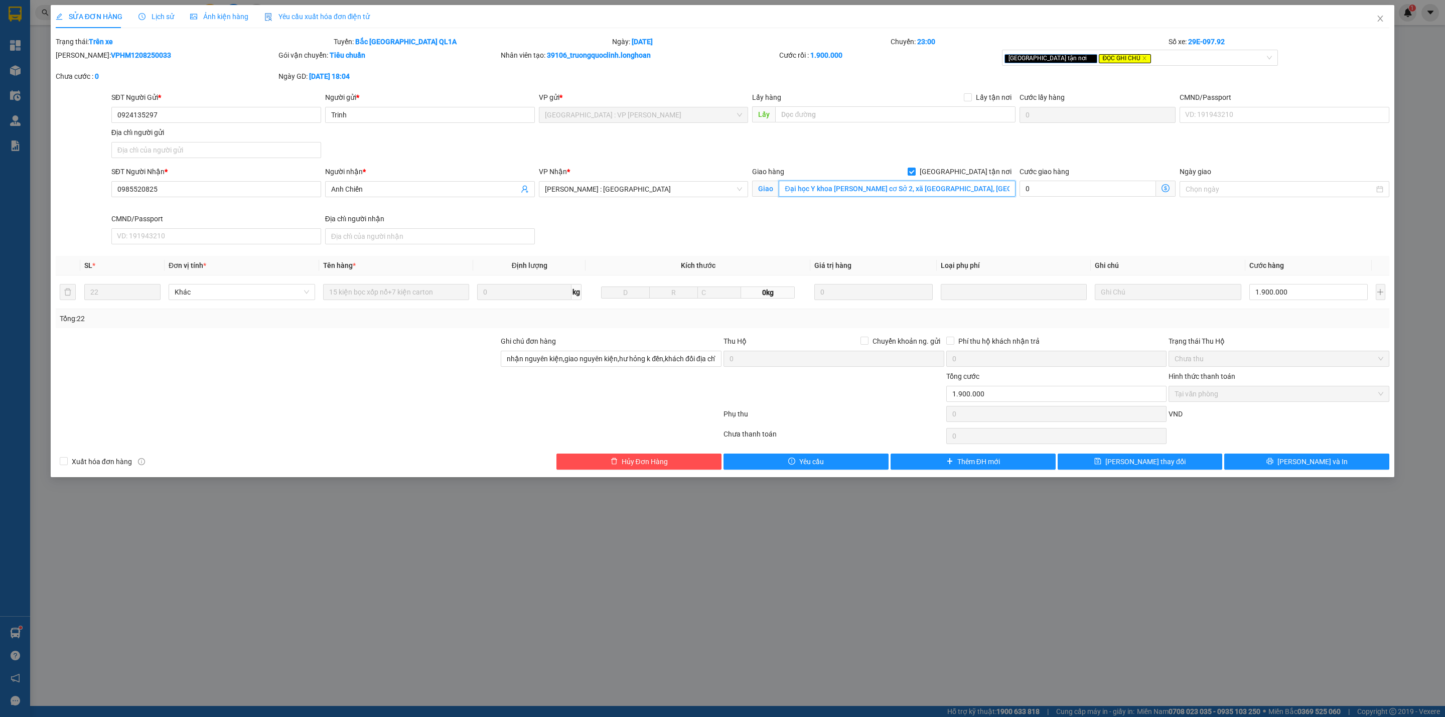
click at [920, 186] on input "Đại học Y khoa Phạm Ngọc Thạch cơ Sở 2, xã Tân Kiên, Bình Chánh, TP HCM" at bounding box center [896, 189] width 236 height 16
click at [965, 192] on input "Đại học Y khoa Phạm Ngọc Thạch cơ Sở 2, xã Tân Kiên, Bình Chánh, TP HCM" at bounding box center [896, 189] width 236 height 16
click at [1378, 18] on icon "close" at bounding box center [1380, 19] width 8 height 8
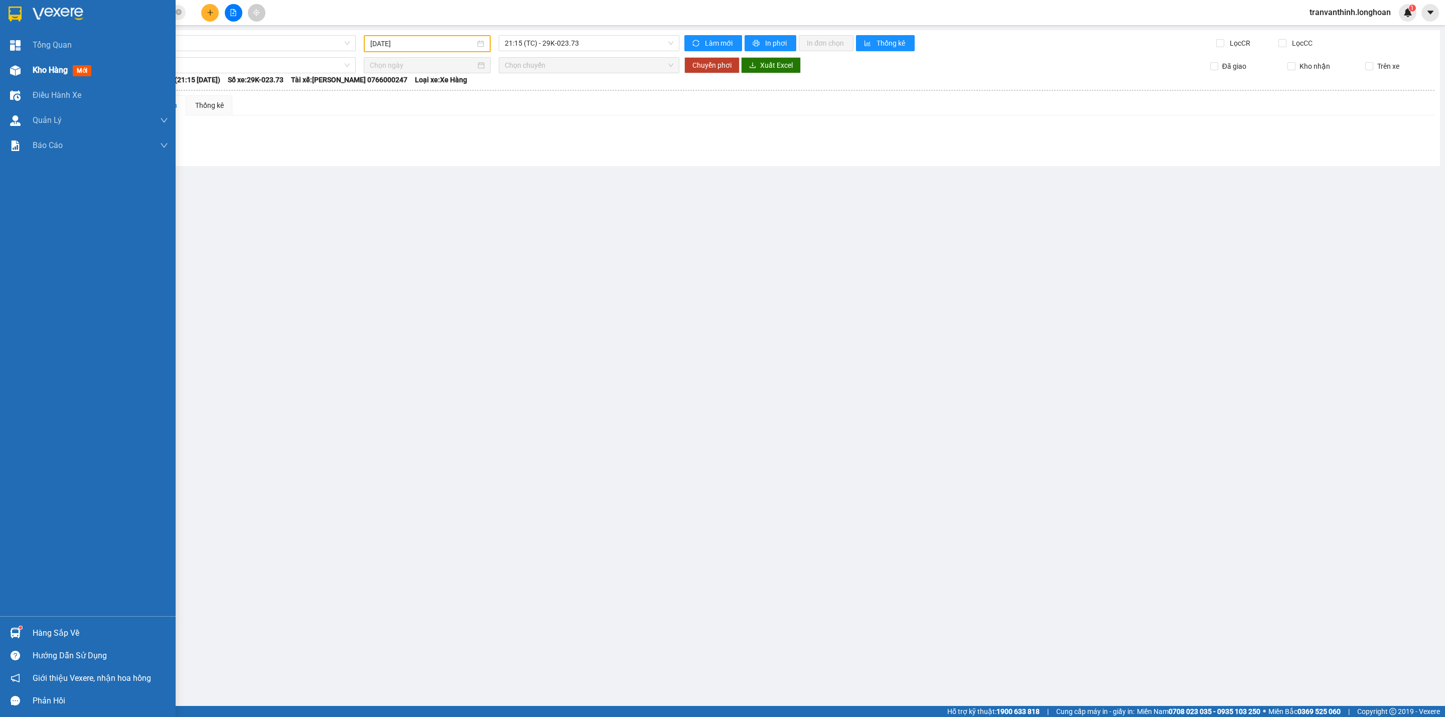
drag, startPoint x: 23, startPoint y: 70, endPoint x: 44, endPoint y: 66, distance: 21.4
click at [24, 70] on div "Kho hàng mới" at bounding box center [88, 70] width 176 height 25
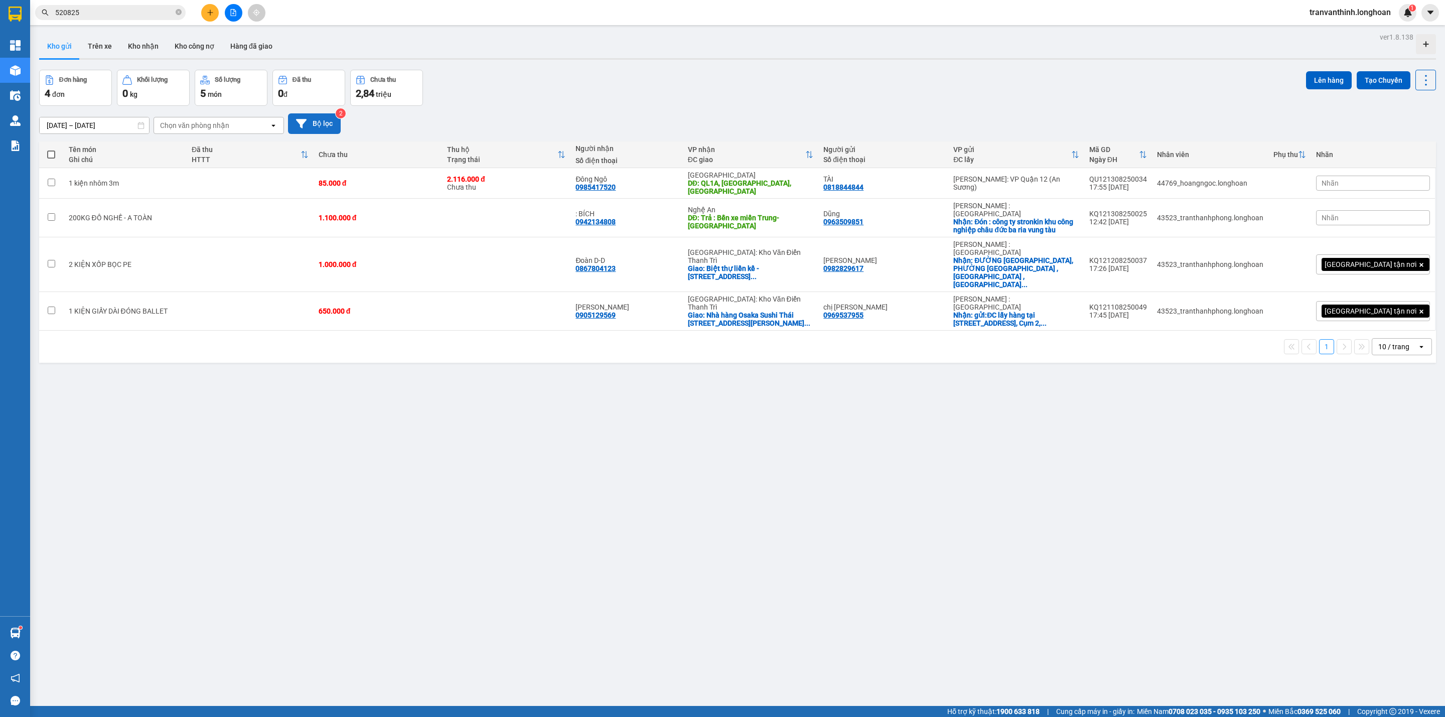
click at [308, 125] on button "Bộ lọc" at bounding box center [314, 123] width 53 height 21
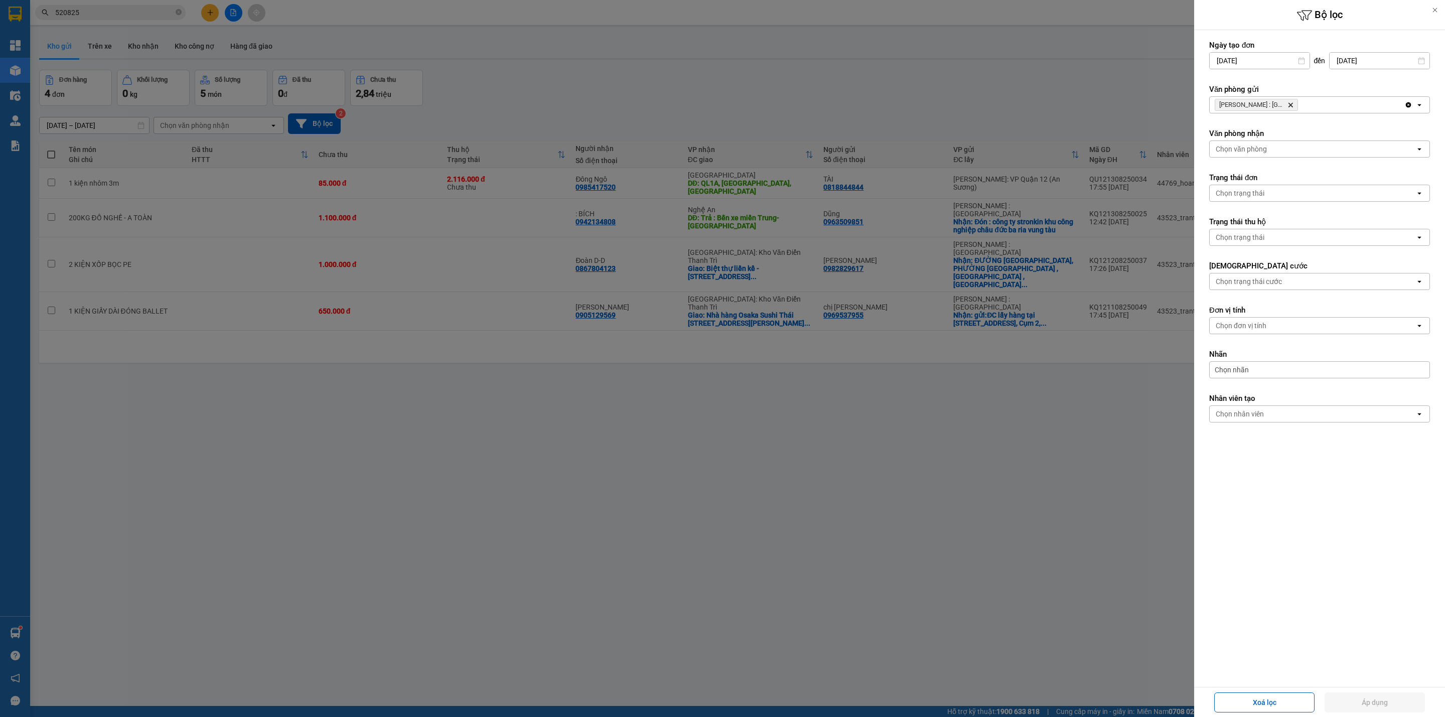
drag, startPoint x: 1290, startPoint y: 105, endPoint x: 1297, endPoint y: 101, distance: 8.3
click at [1292, 104] on icon "Hồ Chí Minh : Kho Quận 12, close by backspace" at bounding box center [1290, 105] width 5 height 5
click at [1297, 101] on div "Chọn văn phòng" at bounding box center [1312, 105] width 206 height 16
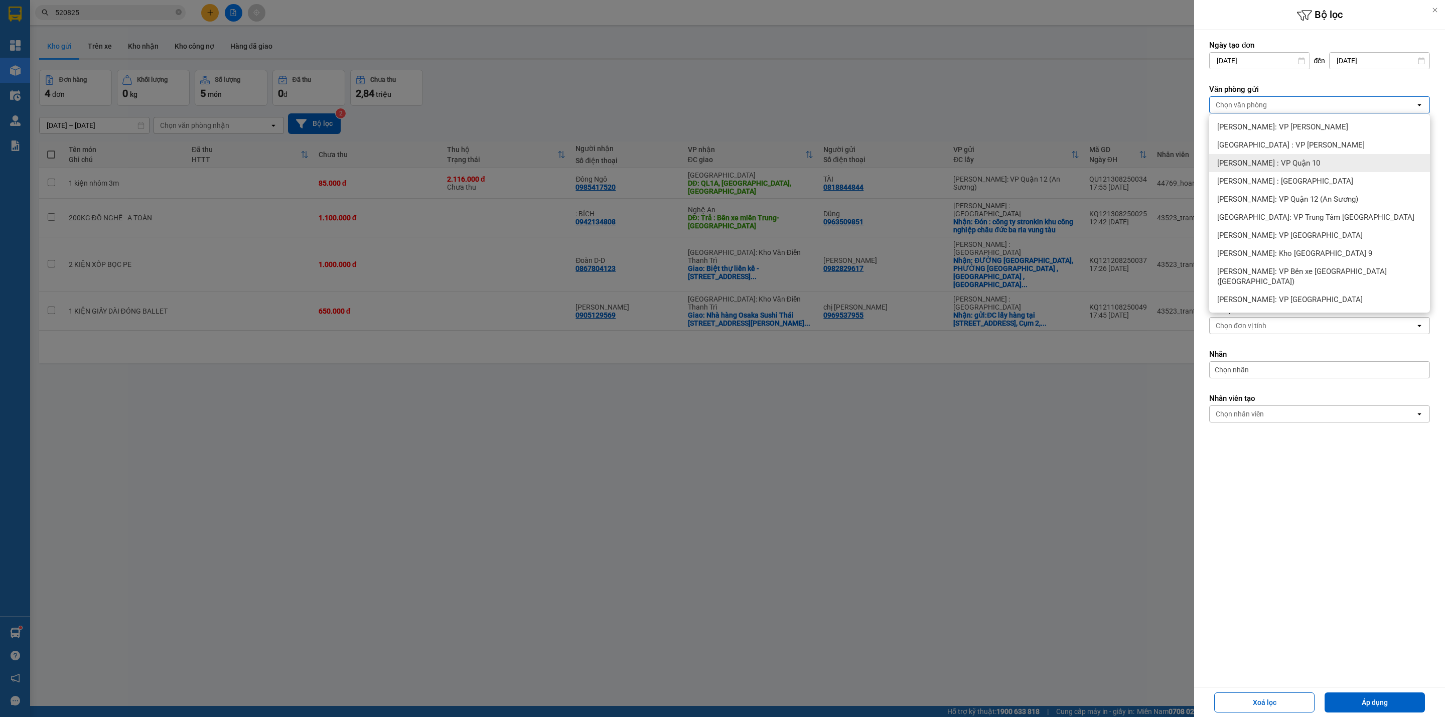
click at [1302, 166] on span "[PERSON_NAME] : VP Quận 10" at bounding box center [1268, 163] width 103 height 10
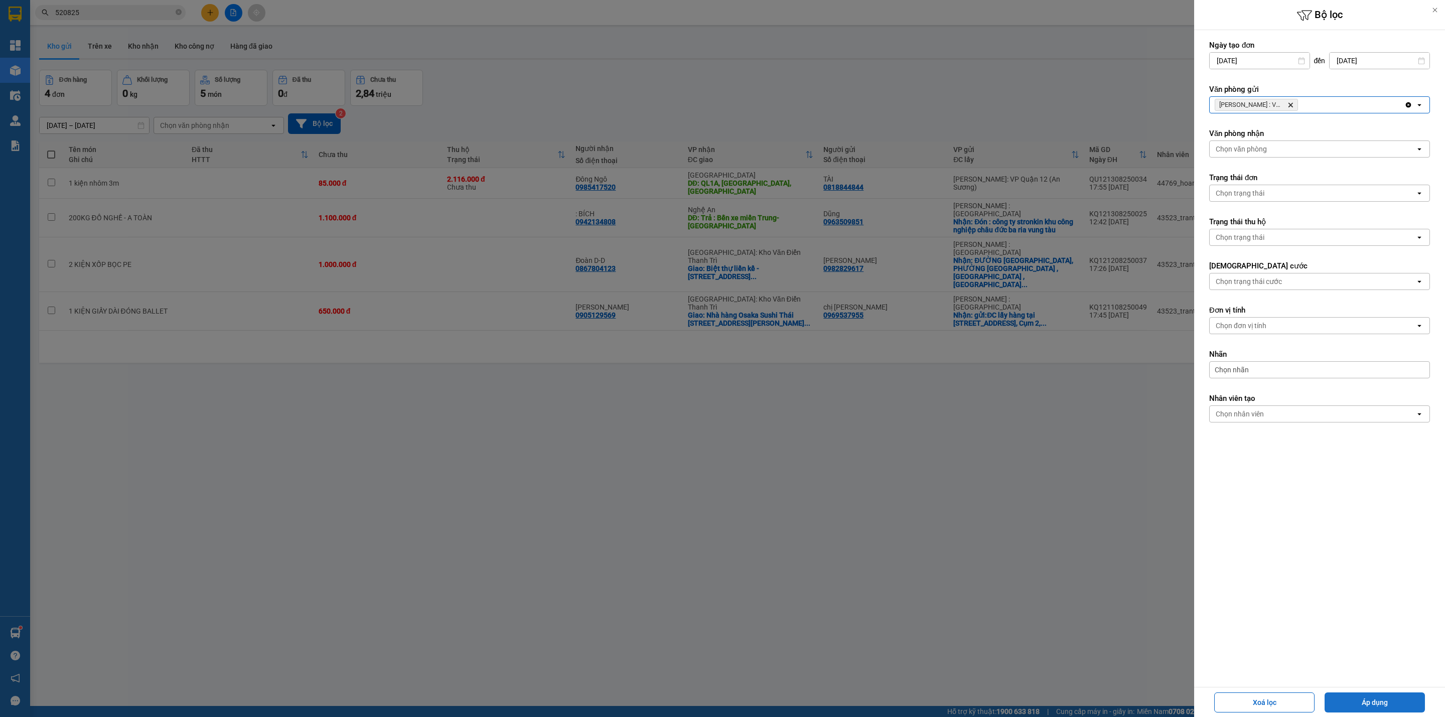
click at [1381, 700] on button "Áp dụng" at bounding box center [1374, 702] width 100 height 20
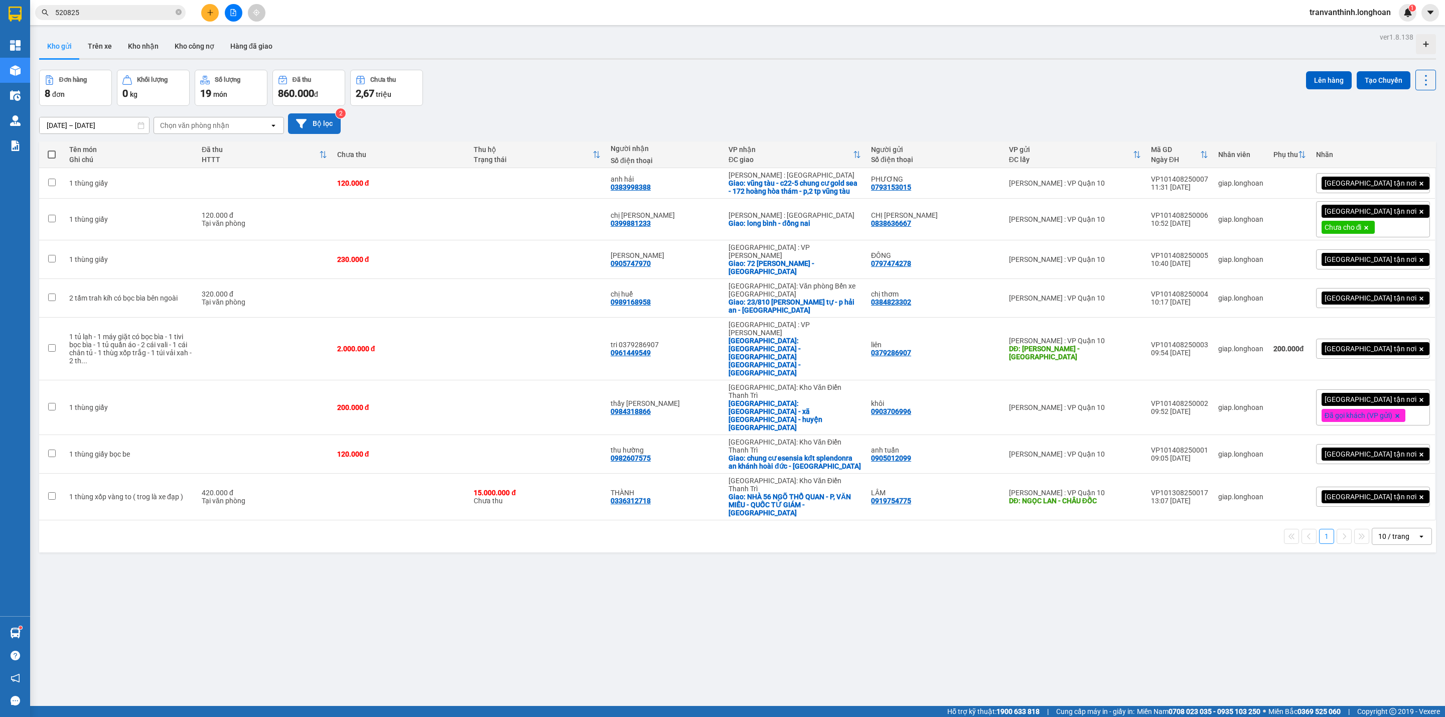
click at [316, 119] on button "Bộ lọc" at bounding box center [314, 123] width 53 height 21
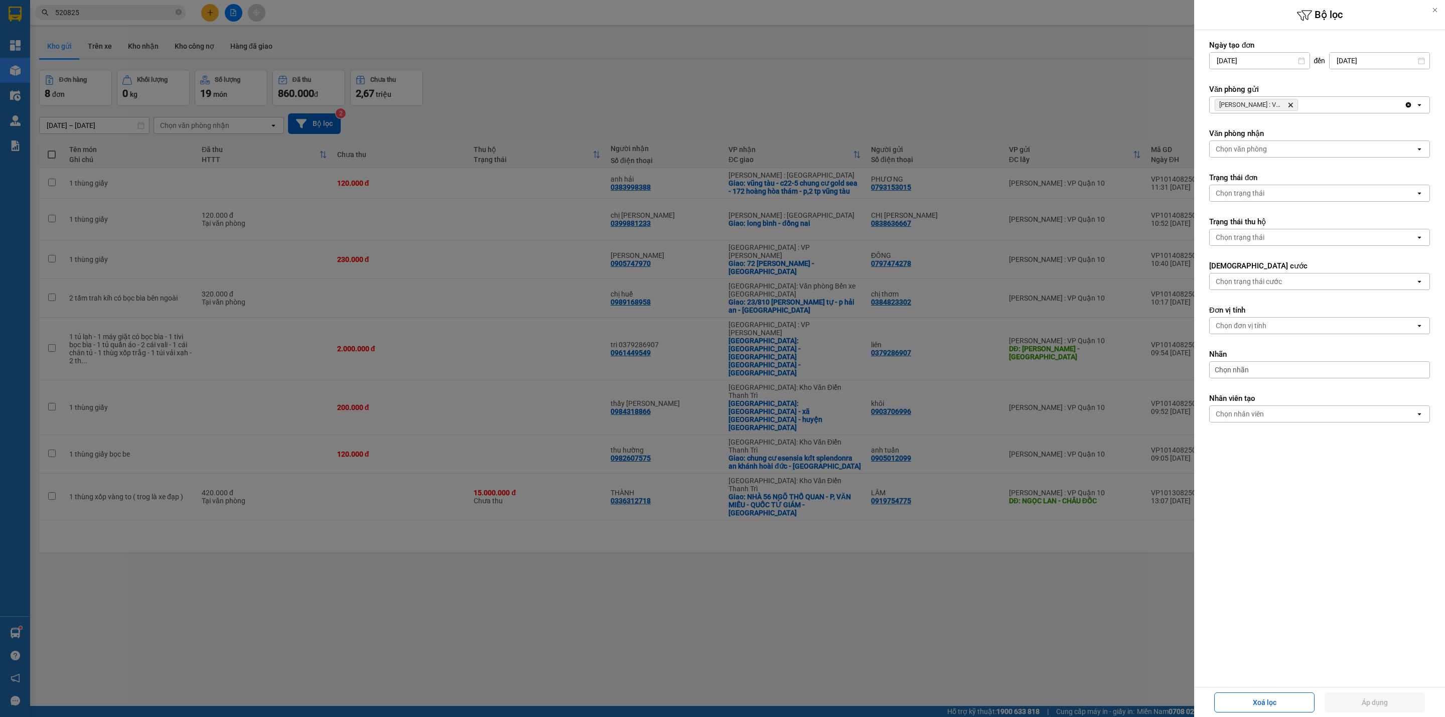
click at [1290, 107] on icon "Delete" at bounding box center [1290, 105] width 6 height 6
click at [1296, 104] on div "Chọn văn phòng" at bounding box center [1312, 105] width 206 height 16
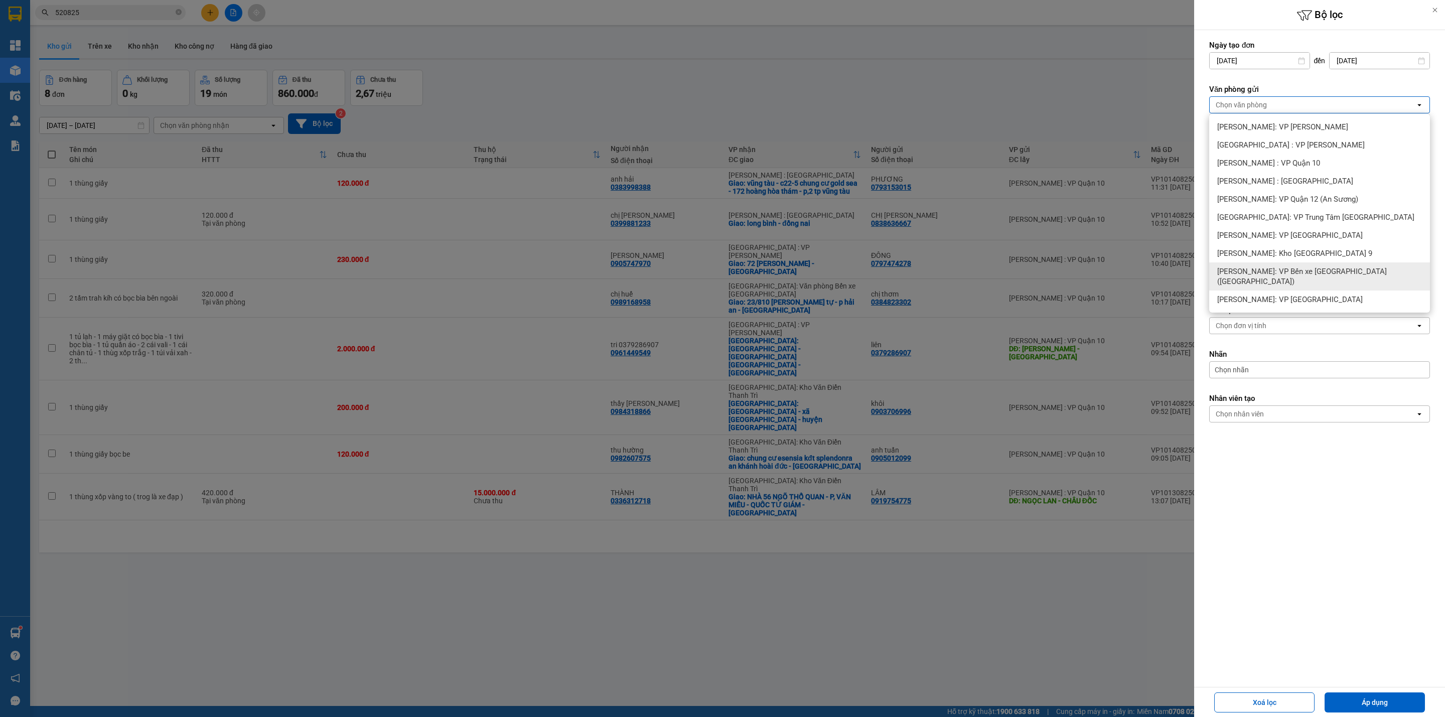
click at [1307, 272] on span "[PERSON_NAME]: VP Bến xe [GEOGRAPHIC_DATA] ([GEOGRAPHIC_DATA])" at bounding box center [1321, 276] width 209 height 20
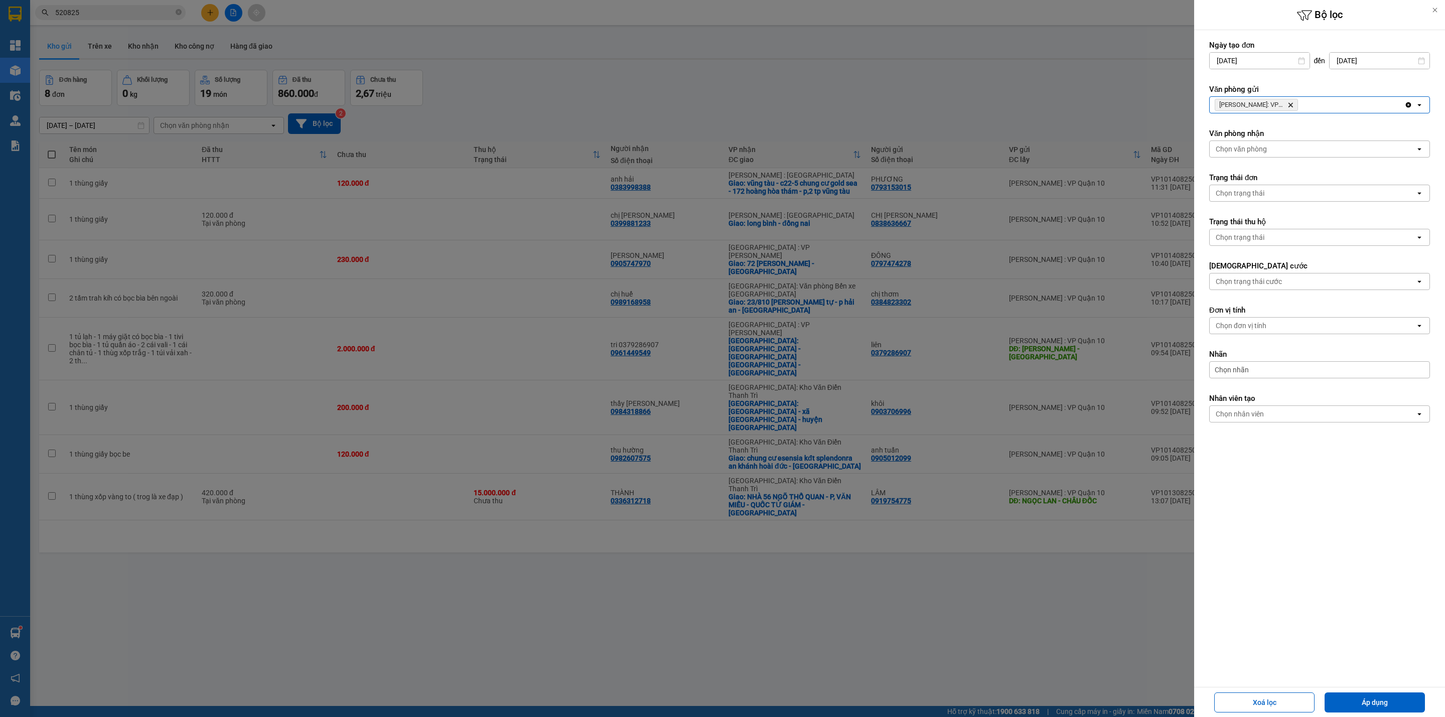
drag, startPoint x: 1376, startPoint y: 701, endPoint x: 1376, endPoint y: 688, distance: 13.5
click at [1376, 697] on button "Áp dụng" at bounding box center [1374, 702] width 100 height 20
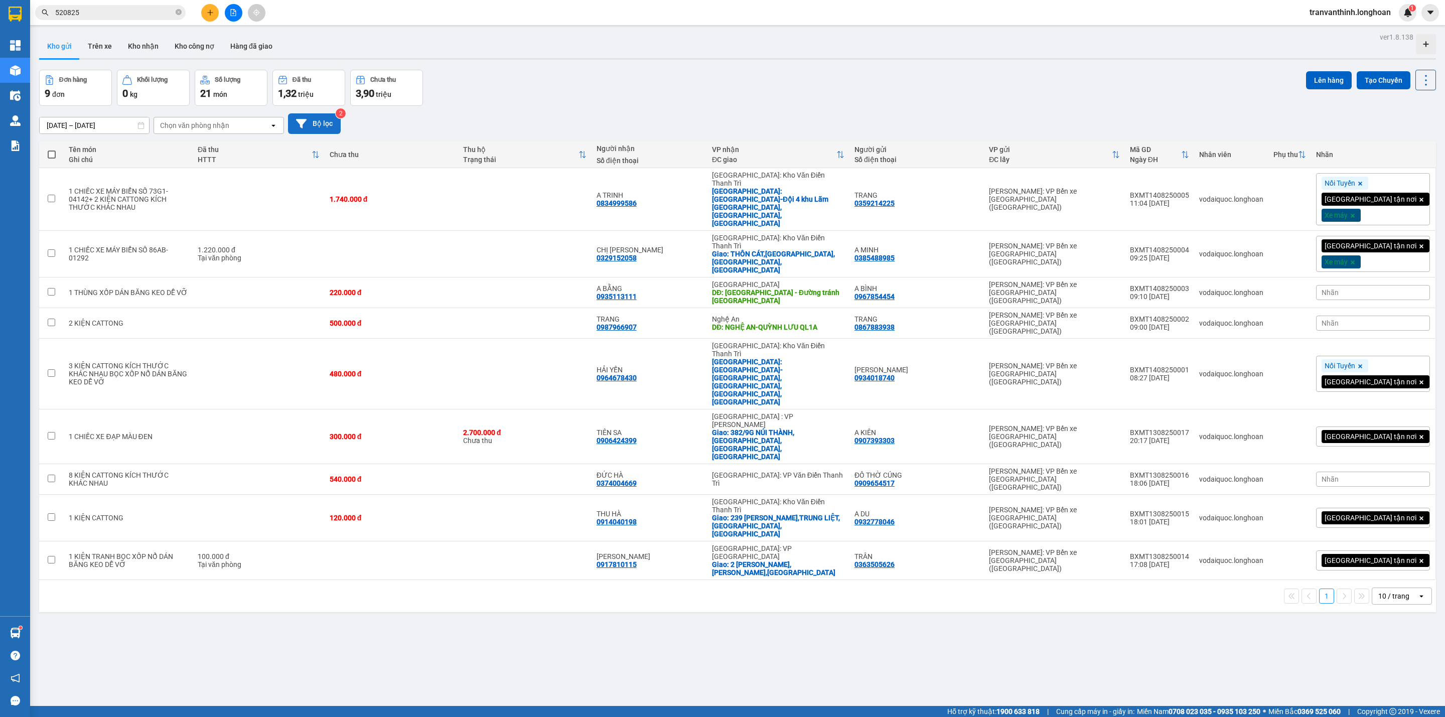
click at [316, 123] on button "Bộ lọc" at bounding box center [314, 123] width 53 height 21
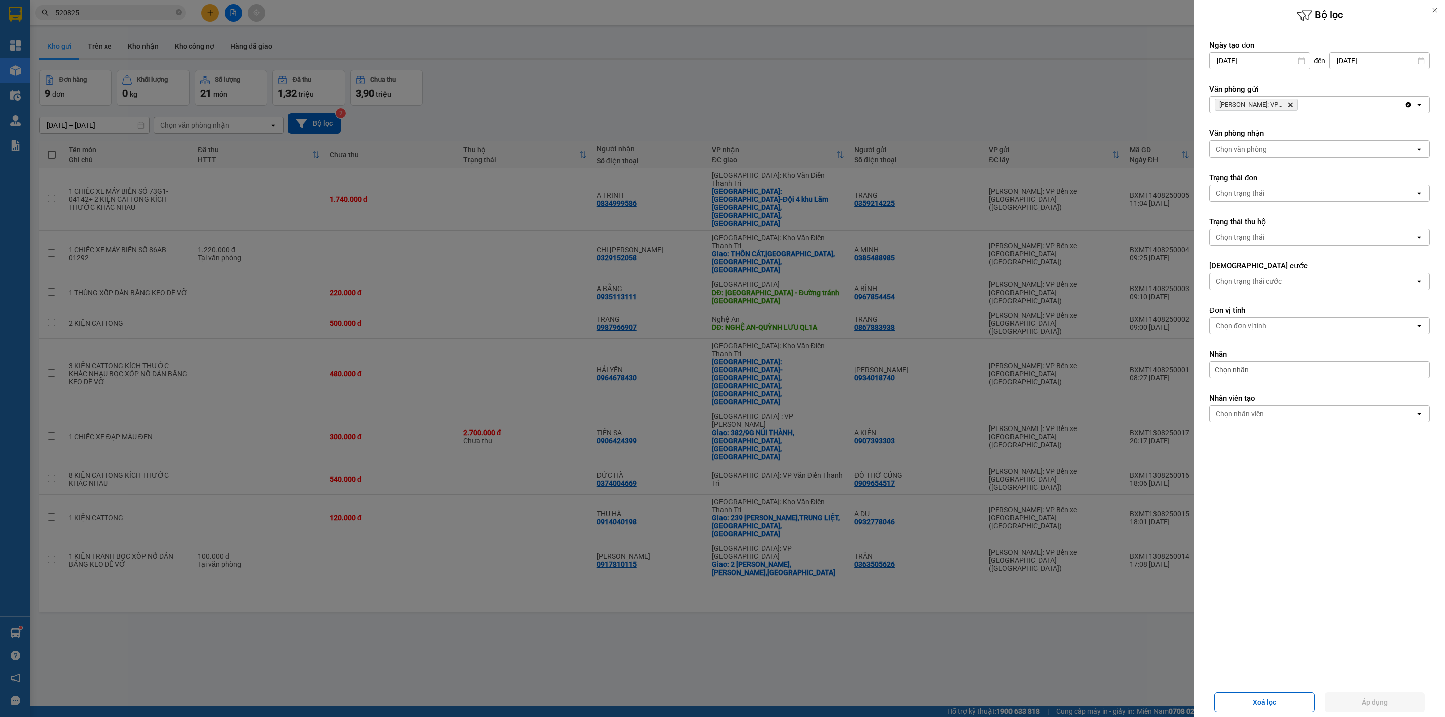
click at [1290, 106] on icon "Hồ Chí Minh: VP Bến xe Miền Tây (Quận Bình Tân), close by backspace" at bounding box center [1290, 105] width 5 height 5
click at [1270, 107] on div "Chọn văn phòng" at bounding box center [1312, 105] width 206 height 16
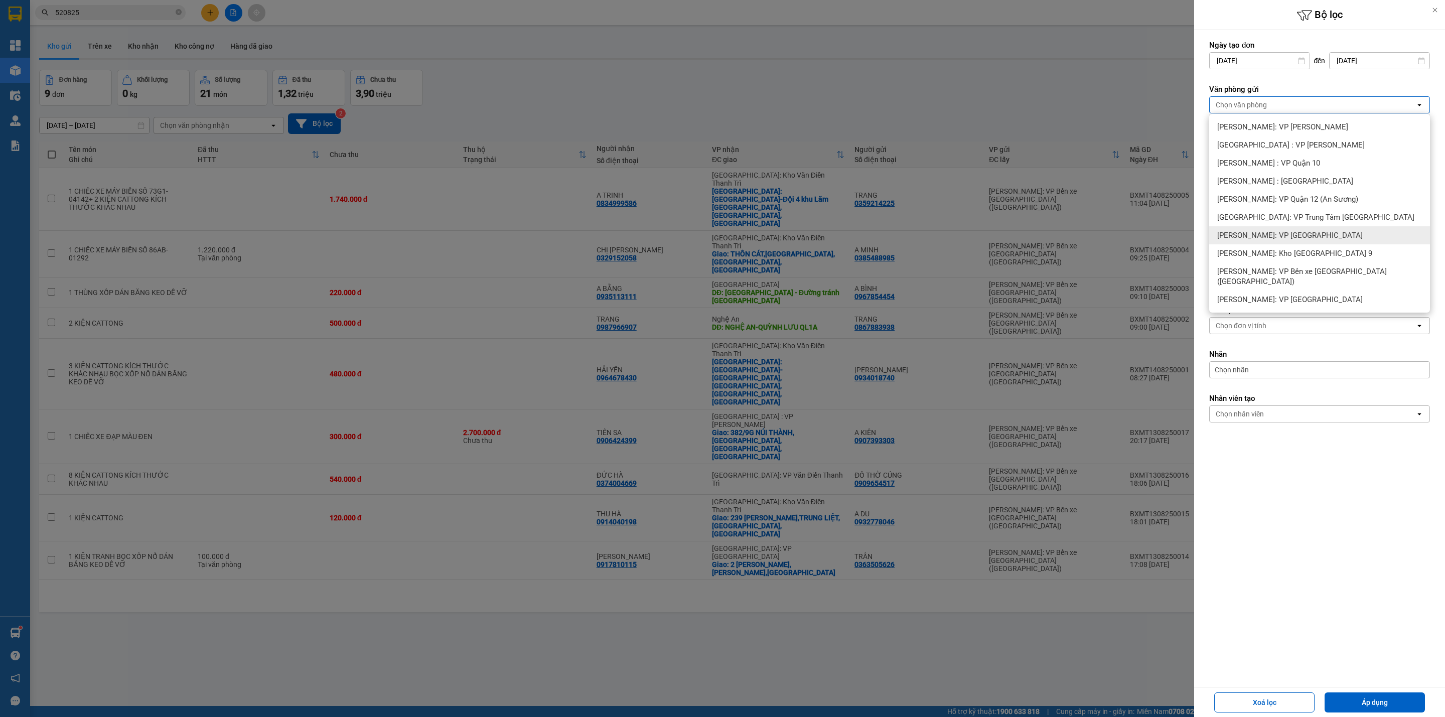
click at [1310, 241] on div "[PERSON_NAME]: VP [GEOGRAPHIC_DATA]" at bounding box center [1319, 235] width 221 height 18
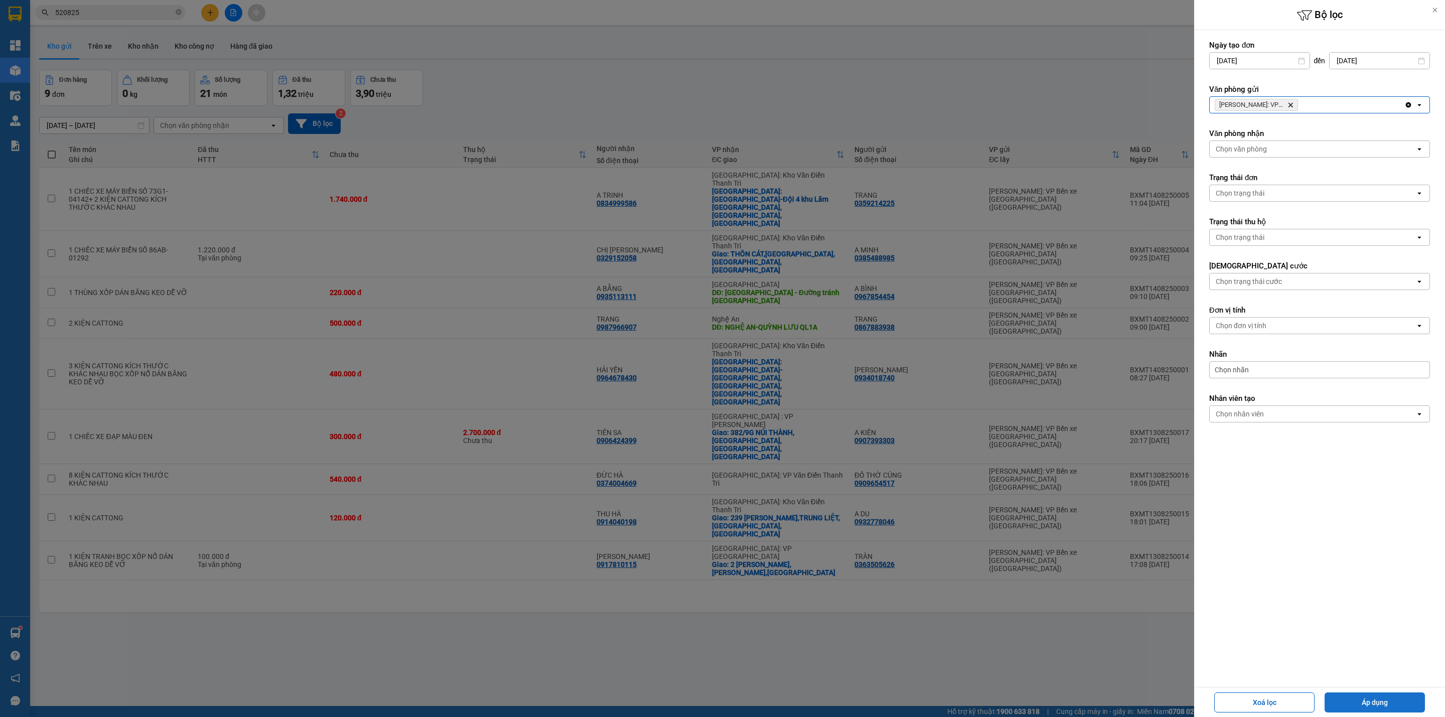
click at [1383, 702] on button "Áp dụng" at bounding box center [1374, 702] width 100 height 20
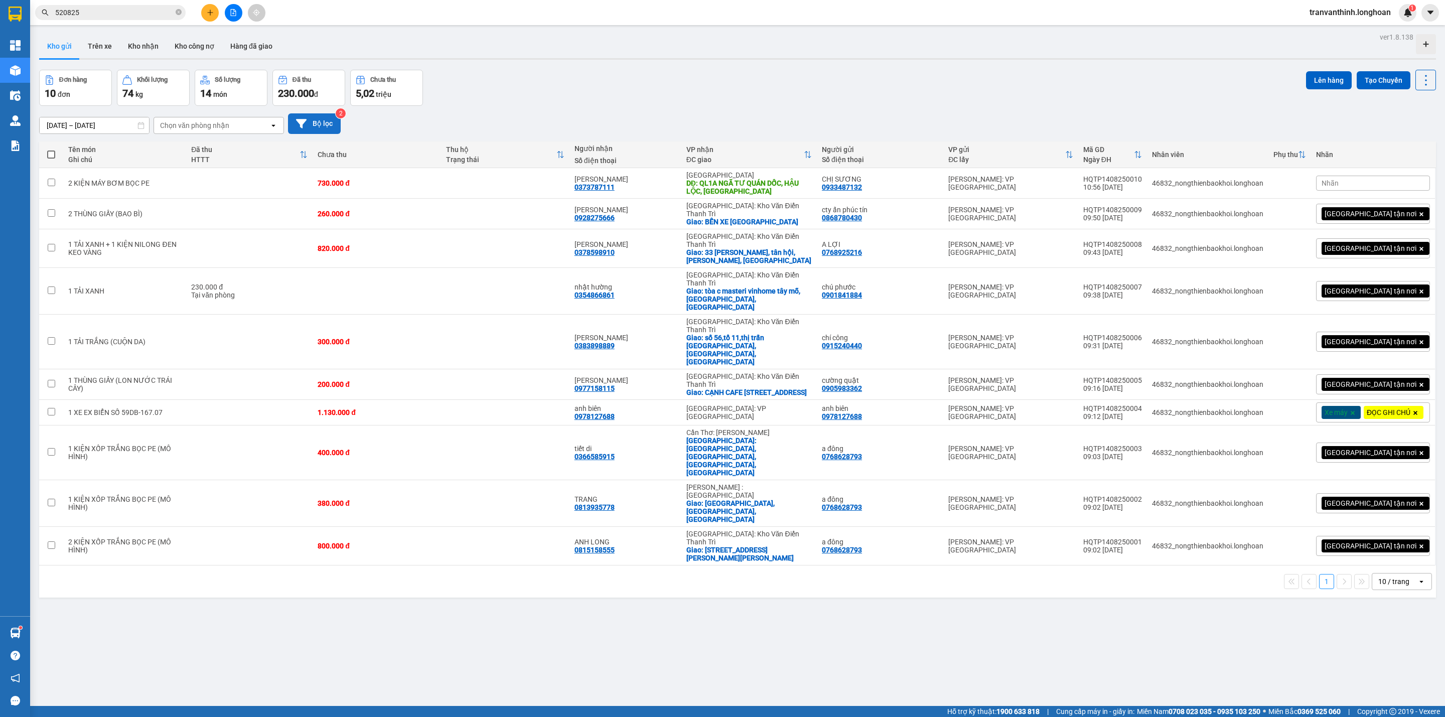
click at [310, 118] on button "Bộ lọc" at bounding box center [314, 123] width 53 height 21
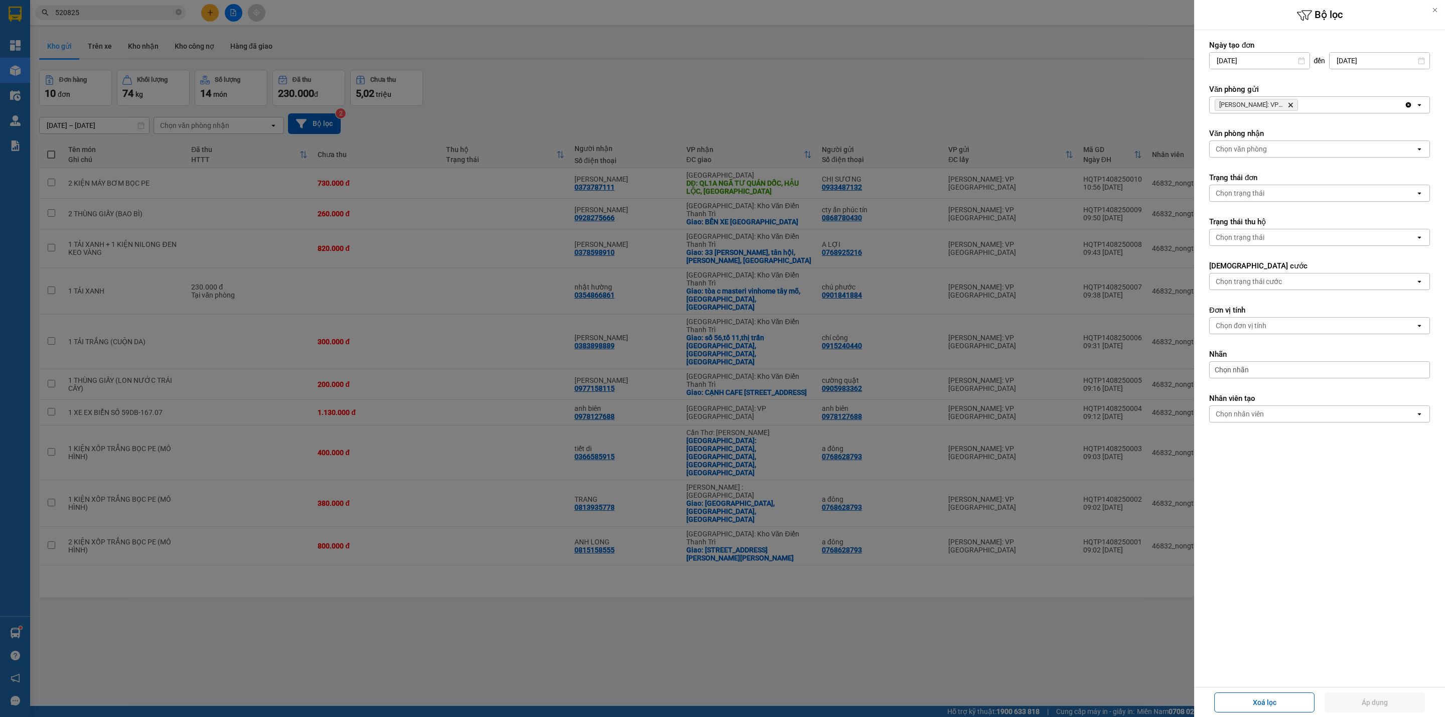
click at [1290, 104] on icon "Delete" at bounding box center [1290, 105] width 6 height 6
click at [482, 93] on div at bounding box center [722, 358] width 1445 height 717
